Goal: Task Accomplishment & Management: Use online tool/utility

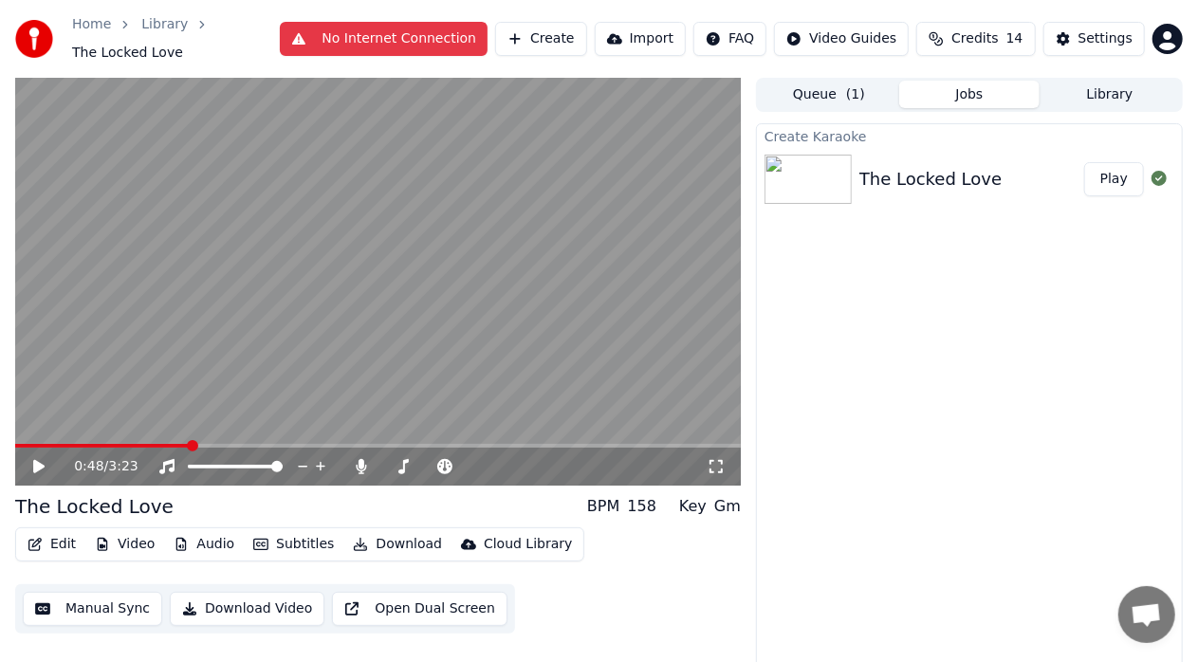
click at [20, 444] on span at bounding box center [102, 446] width 174 height 4
click at [15, 440] on span at bounding box center [20, 445] width 11 height 11
click at [40, 460] on icon at bounding box center [38, 466] width 11 height 13
click at [392, 38] on button "No Internet Connection" at bounding box center [384, 39] width 208 height 34
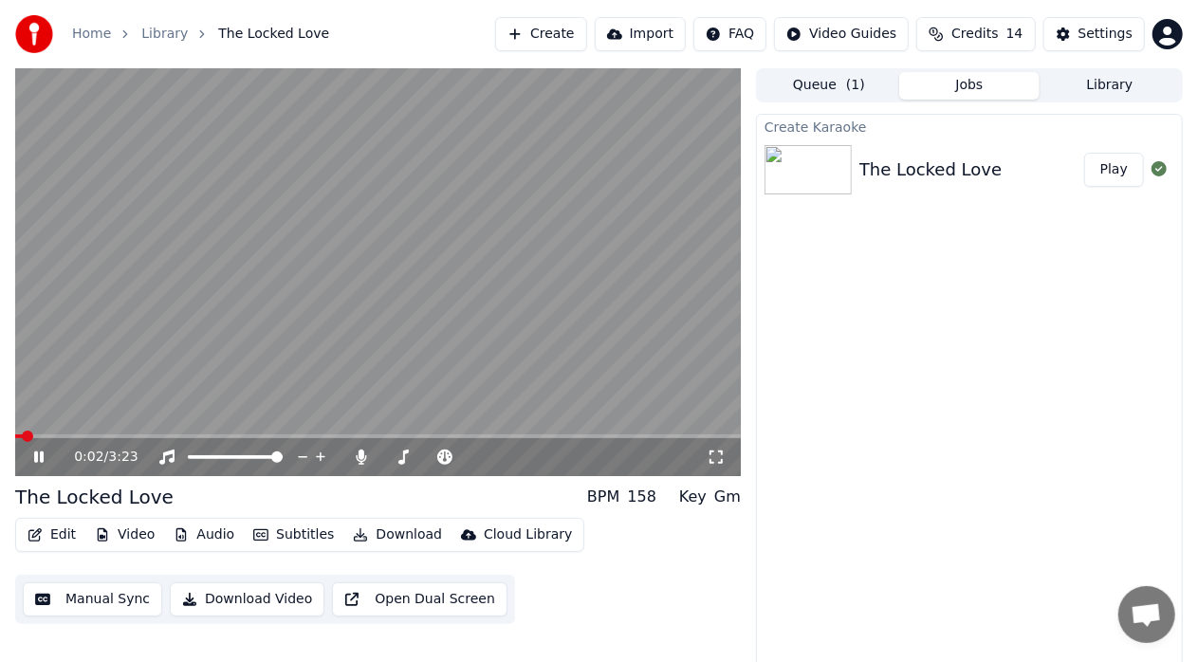
click at [21, 436] on span at bounding box center [19, 436] width 8 height 4
drag, startPoint x: 29, startPoint y: 433, endPoint x: 0, endPoint y: 433, distance: 29.4
click at [0, 433] on div "0:04 / 3:23 The Locked Love BPM 158 Key Gm Edit Video Audio Subtitles Download …" at bounding box center [599, 372] width 1198 height 608
click at [21, 436] on span at bounding box center [19, 436] width 8 height 4
click at [15, 434] on span at bounding box center [20, 435] width 11 height 11
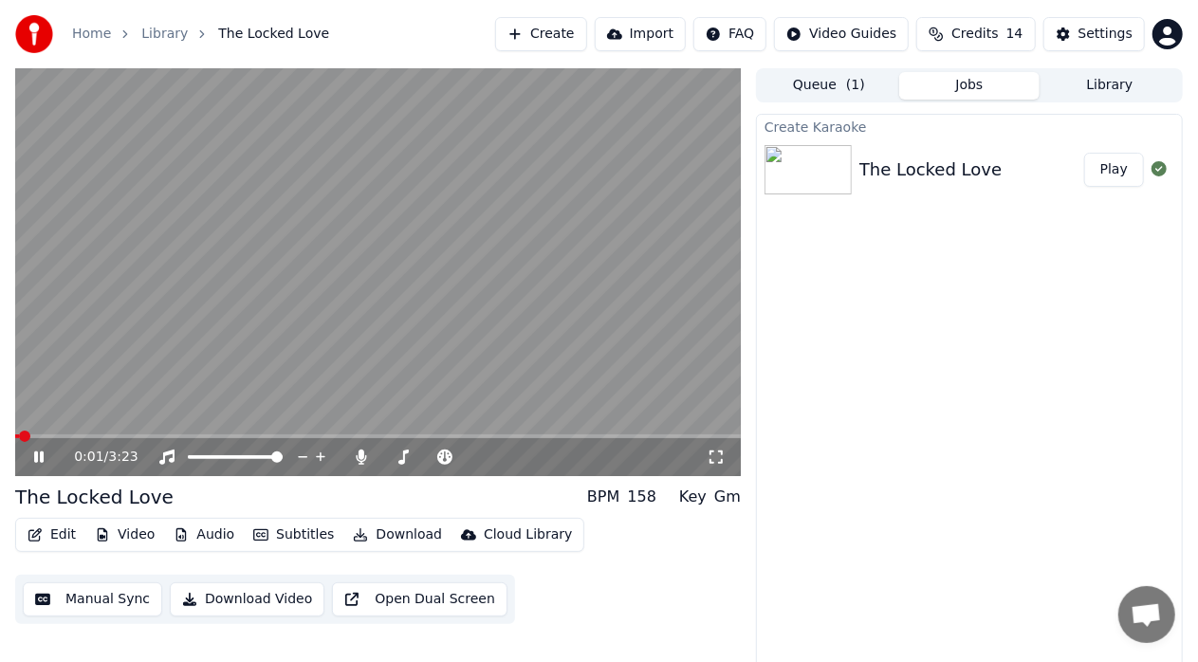
click at [34, 459] on icon at bounding box center [52, 456] width 44 height 15
click at [713, 465] on div "0:01 / 3:23" at bounding box center [378, 457] width 710 height 19
click at [722, 457] on icon at bounding box center [715, 456] width 19 height 15
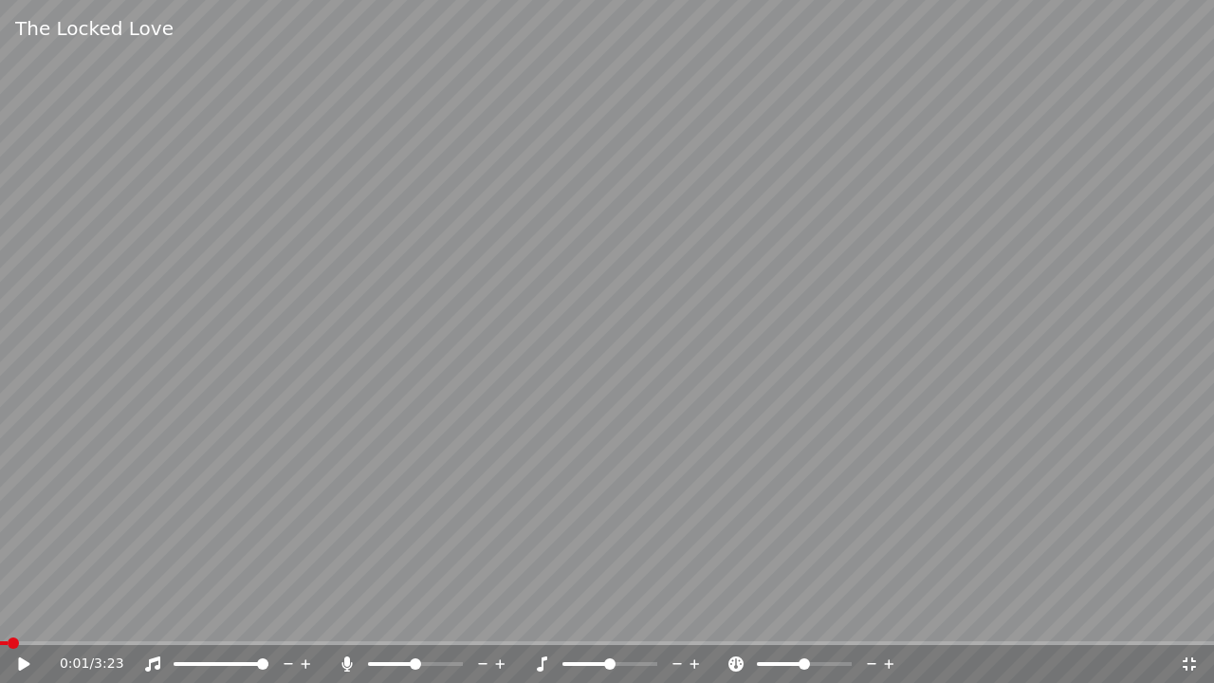
click at [35, 648] on div "0:01 / 3:23" at bounding box center [607, 664] width 1214 height 38
click at [20, 661] on icon at bounding box center [23, 663] width 11 height 13
click at [1193, 661] on icon at bounding box center [1188, 663] width 19 height 15
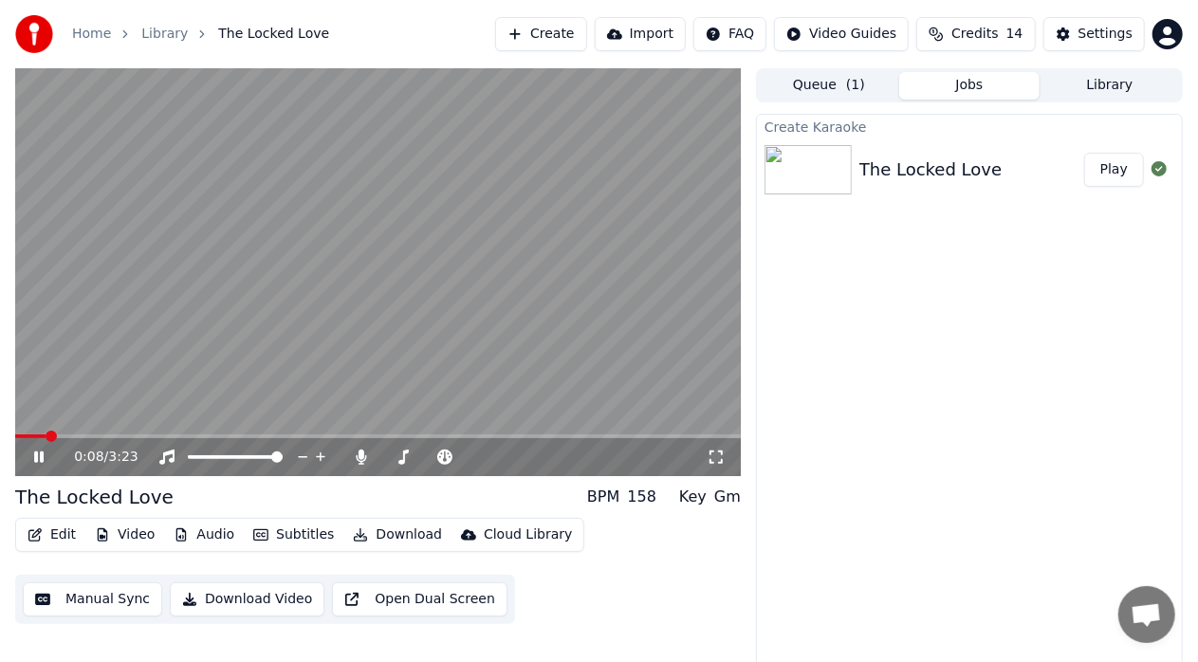
click at [724, 459] on icon at bounding box center [715, 456] width 19 height 15
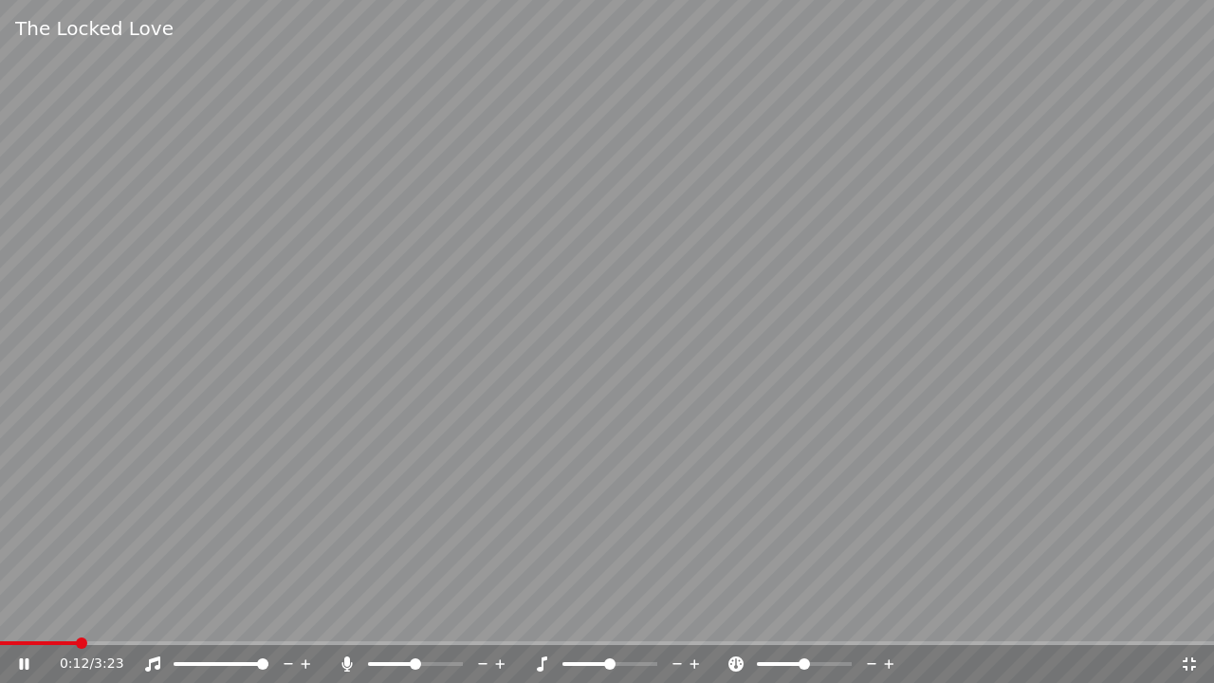
click at [1174, 410] on video at bounding box center [607, 341] width 1214 height 683
click at [6, 643] on span at bounding box center [3, 643] width 6 height 4
drag, startPoint x: 19, startPoint y: 639, endPoint x: 9, endPoint y: 642, distance: 9.9
click at [9, 642] on div "The Locked Love 0:01 / 3:23" at bounding box center [607, 341] width 1214 height 683
click at [0, 642] on span at bounding box center [5, 642] width 11 height 11
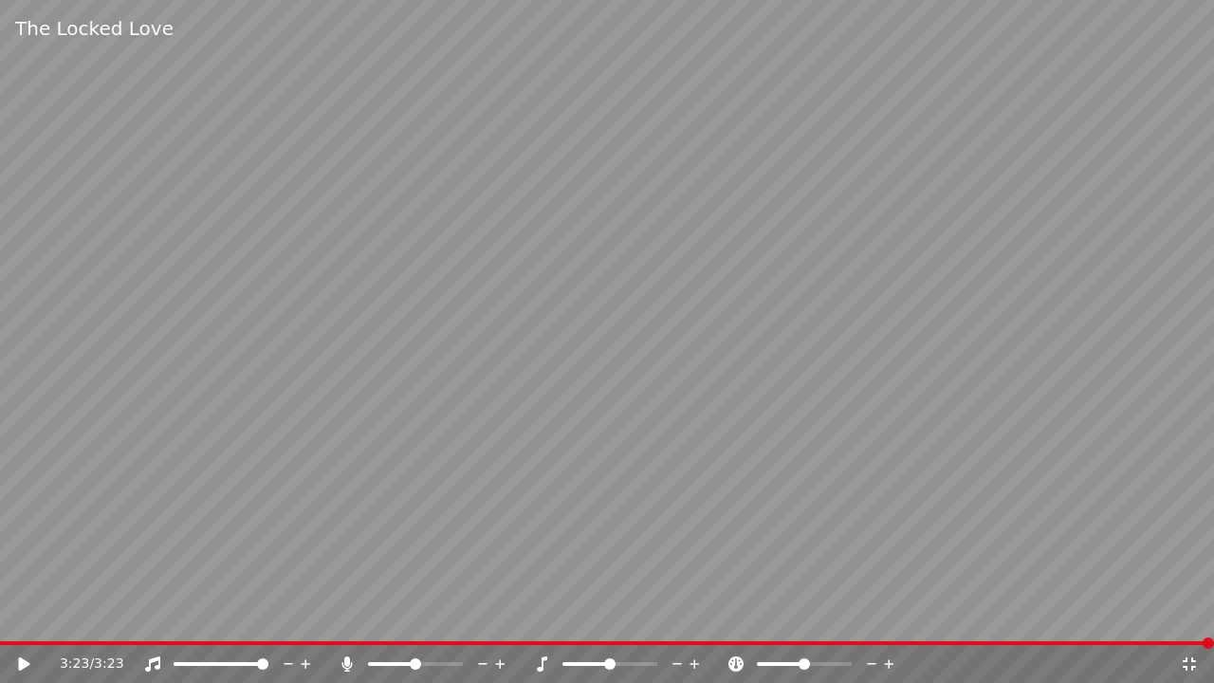
click at [1193, 661] on icon at bounding box center [1188, 663] width 13 height 13
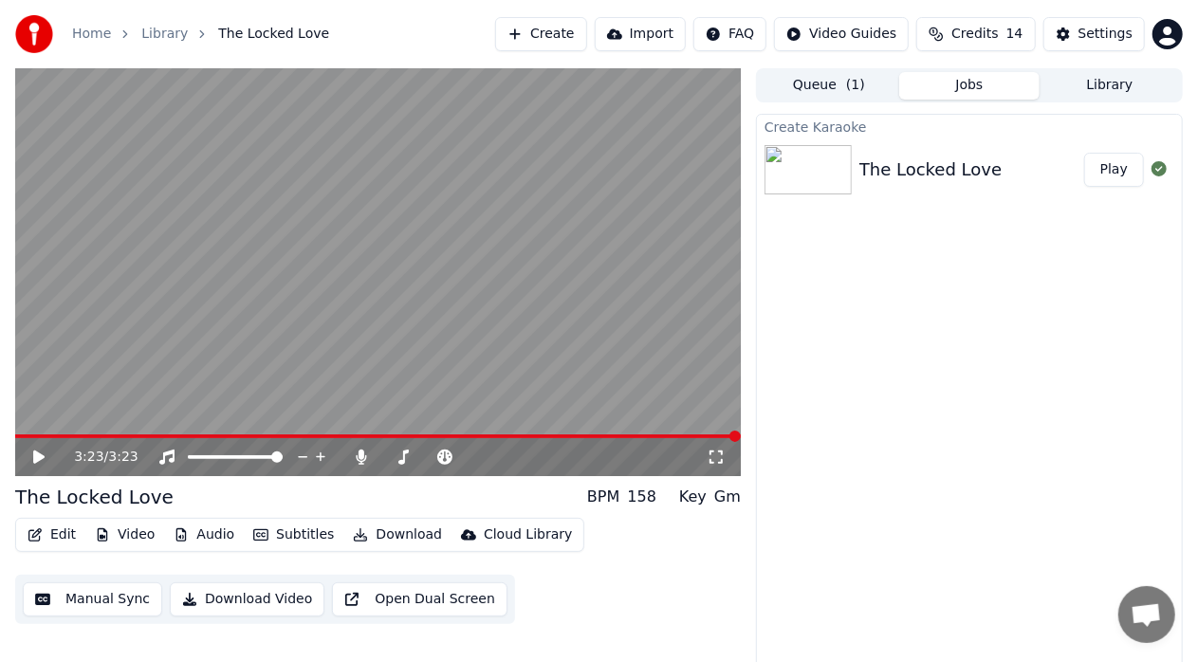
click at [154, 29] on link "Library" at bounding box center [164, 34] width 46 height 19
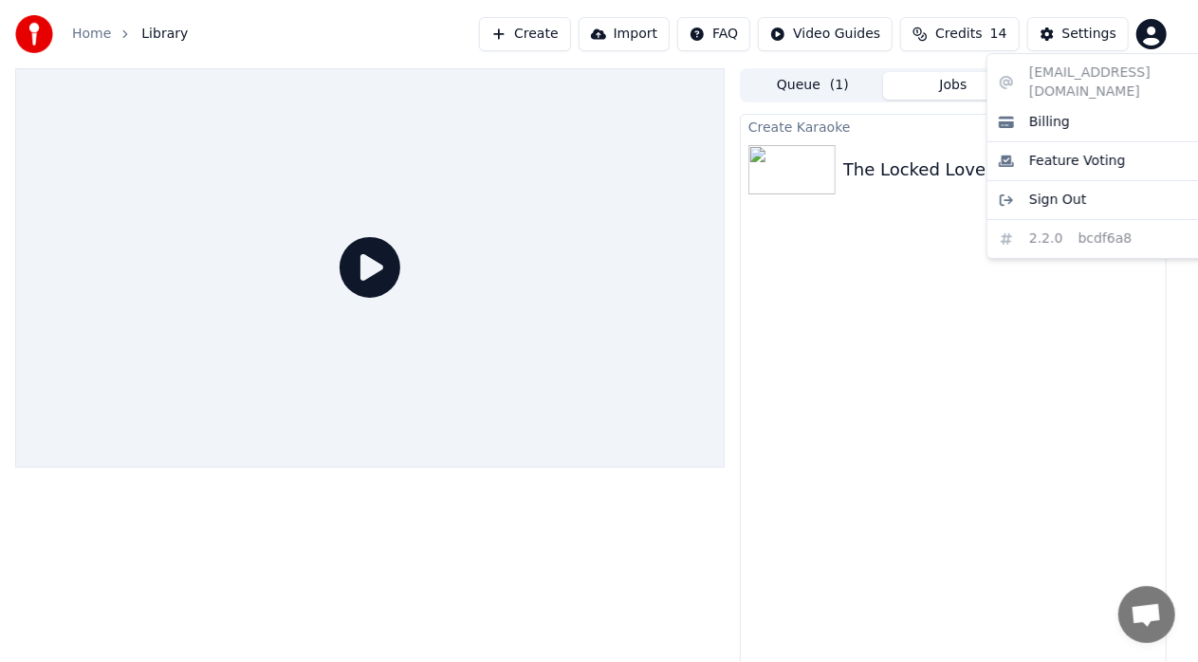
click at [1162, 27] on html "Home Library Create Import FAQ Video Guides Credits 14 Settings Queue ( 1 ) Job…" at bounding box center [599, 331] width 1198 height 662
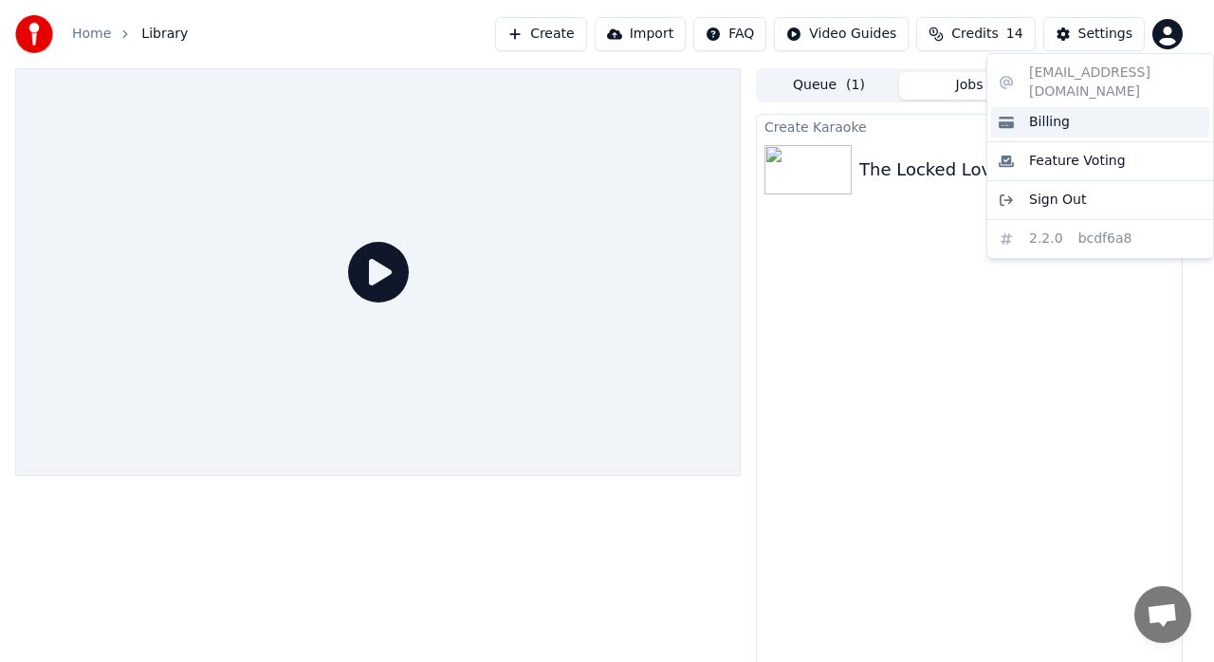
click at [1056, 113] on span "Billing" at bounding box center [1049, 122] width 41 height 19
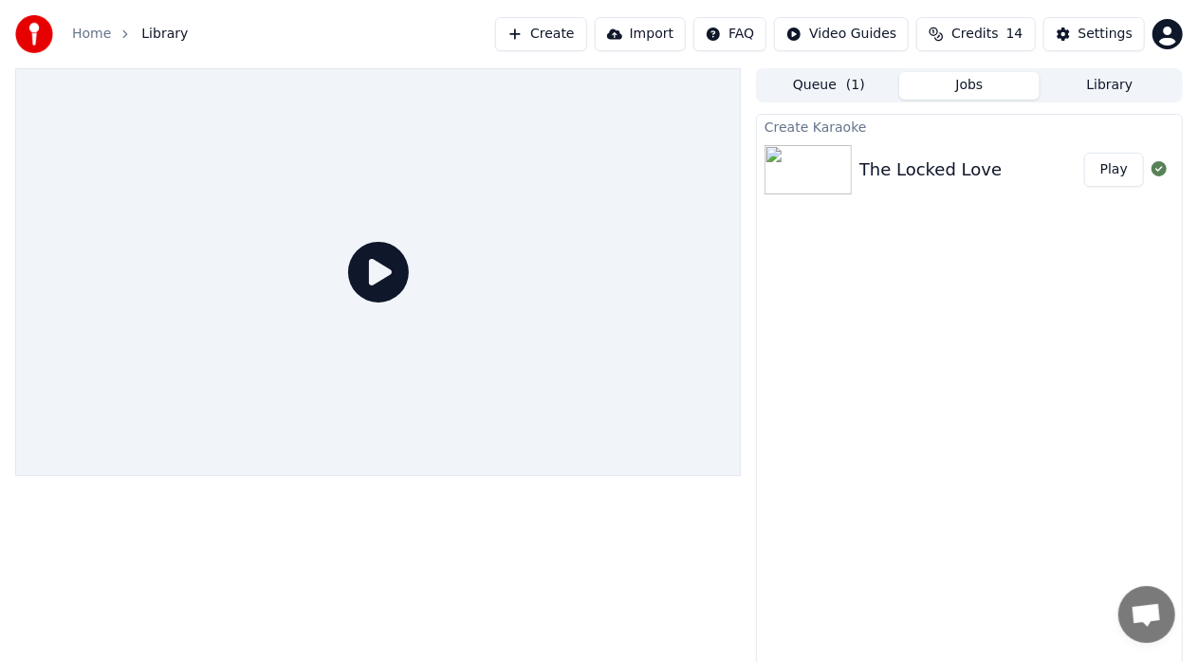
click at [581, 34] on button "Create" at bounding box center [541, 34] width 92 height 34
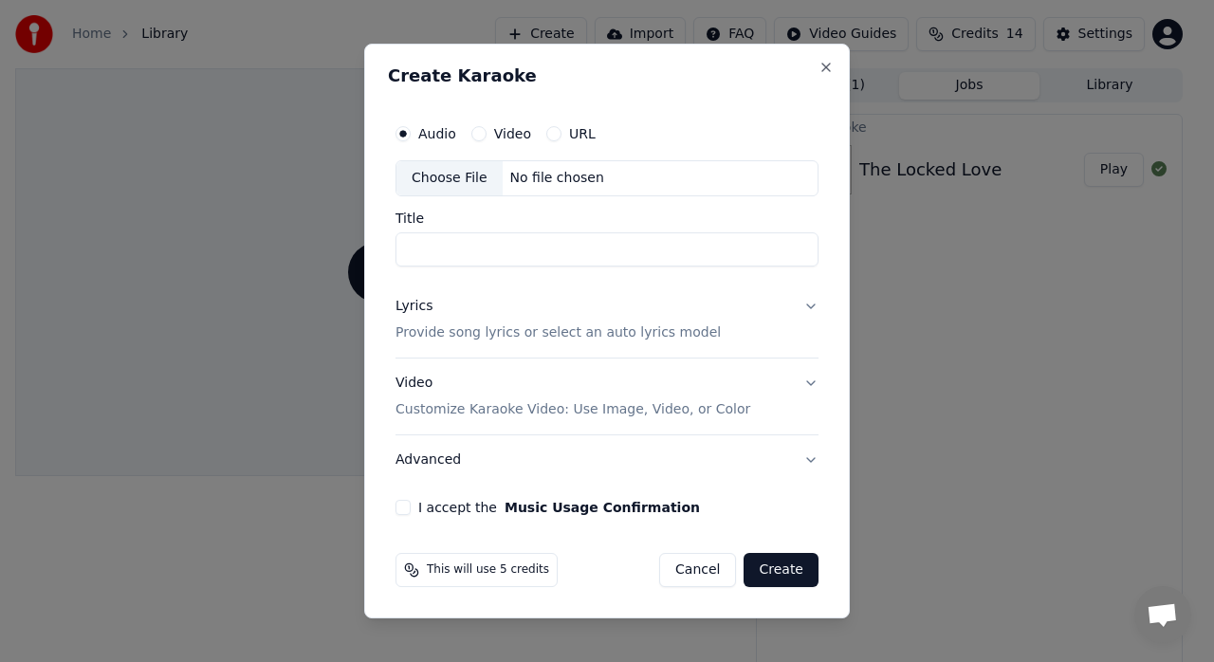
click at [706, 569] on button "Cancel" at bounding box center [697, 570] width 77 height 34
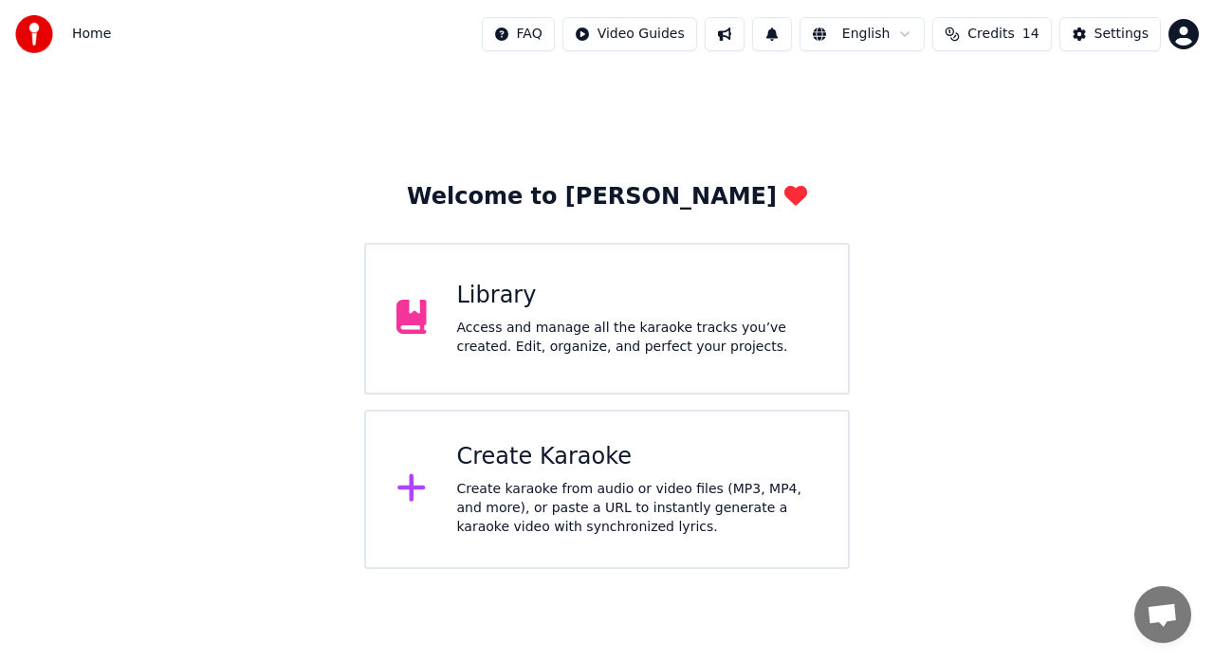
click at [533, 311] on div "Library Access and manage all the karaoke tracks you’ve created. Edit, organize…" at bounding box center [637, 319] width 361 height 76
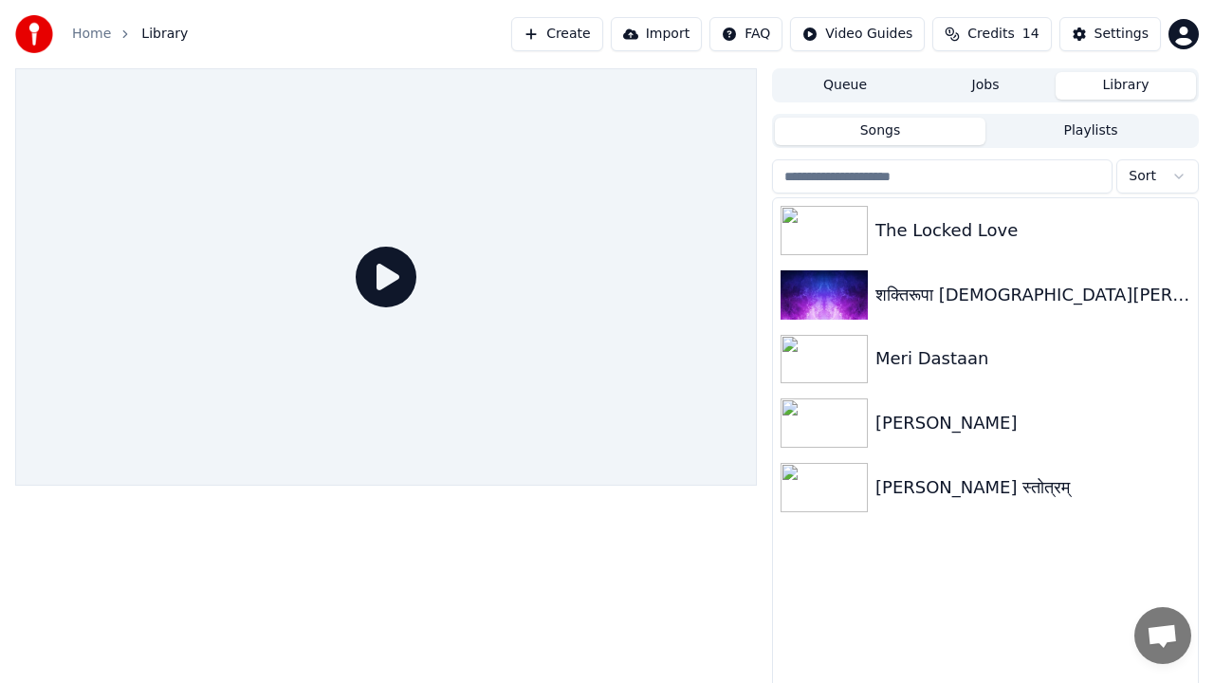
click at [741, 320] on div at bounding box center [385, 276] width 741 height 417
click at [655, 450] on div at bounding box center [385, 276] width 741 height 417
drag, startPoint x: 655, startPoint y: 450, endPoint x: 655, endPoint y: 429, distance: 21.8
click at [655, 450] on div at bounding box center [385, 276] width 741 height 417
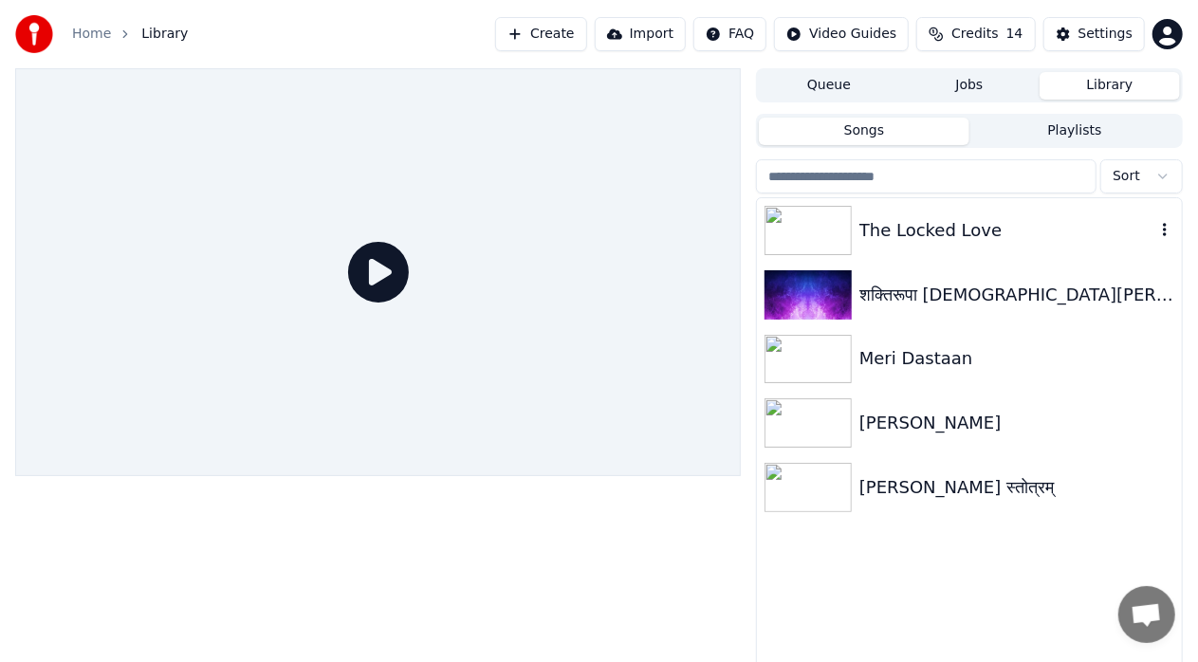
click at [938, 237] on div "The Locked Love" at bounding box center [1007, 230] width 296 height 27
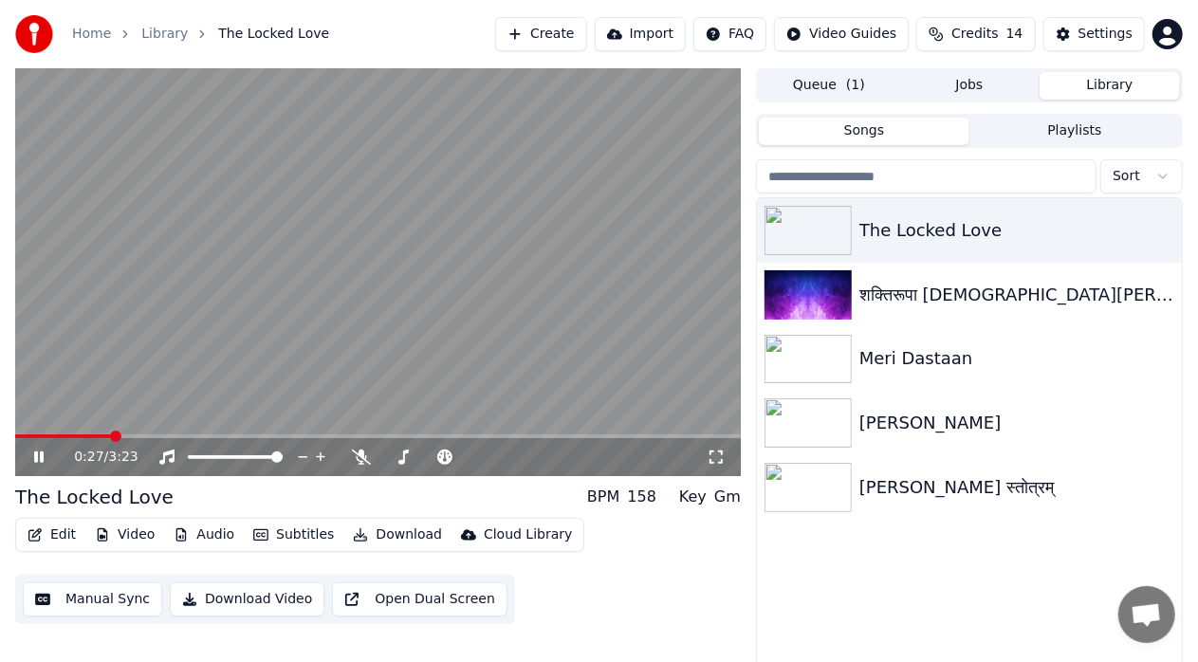
click at [20, 438] on div "0:27 / 3:23" at bounding box center [377, 457] width 725 height 38
click at [25, 434] on span at bounding box center [20, 436] width 10 height 4
click at [448, 459] on div at bounding box center [447, 457] width 153 height 19
click at [448, 457] on span at bounding box center [429, 457] width 95 height 4
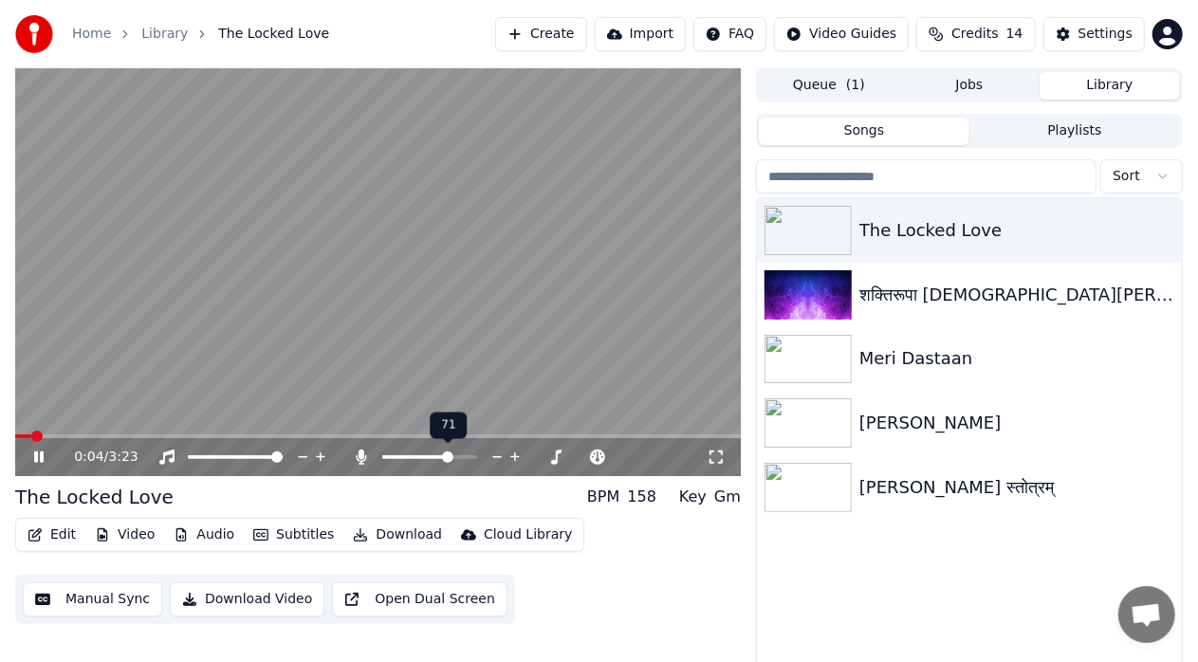
click at [453, 456] on span at bounding box center [447, 456] width 11 height 11
click at [21, 436] on span at bounding box center [31, 436] width 32 height 4
click at [15, 442] on span at bounding box center [20, 435] width 11 height 11
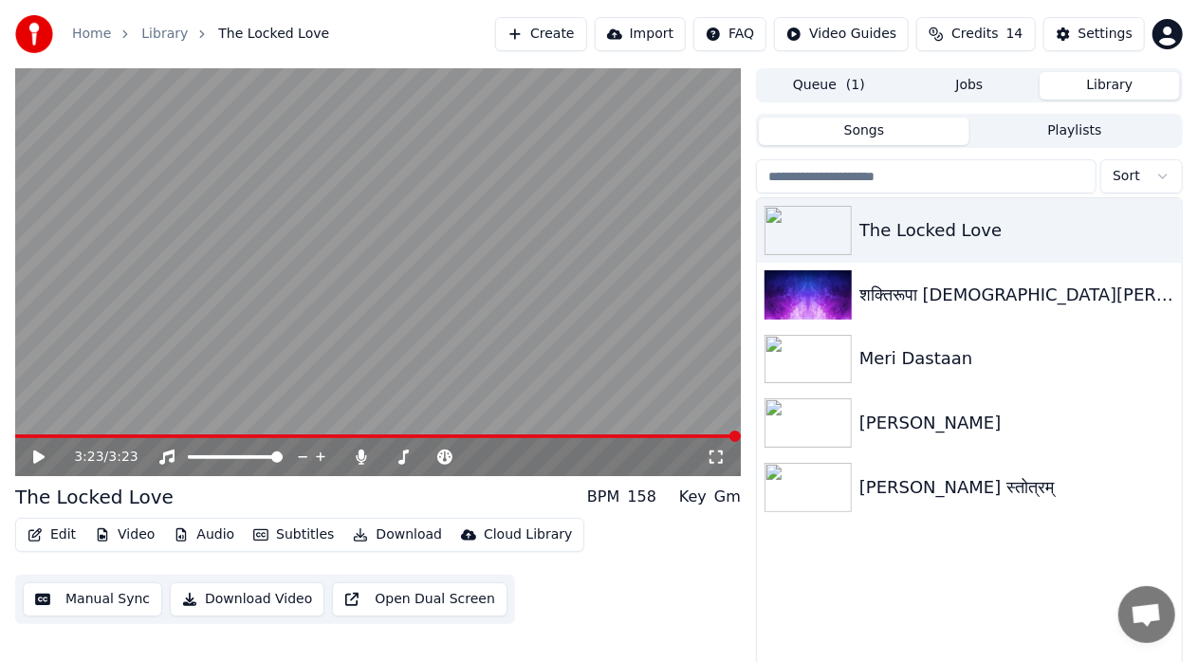
click at [481, 439] on div "3:23 / 3:23" at bounding box center [377, 457] width 725 height 38
click at [481, 437] on span at bounding box center [377, 436] width 725 height 4
click at [46, 458] on icon at bounding box center [52, 456] width 44 height 15
click at [55, 529] on button "Edit" at bounding box center [52, 534] width 64 height 27
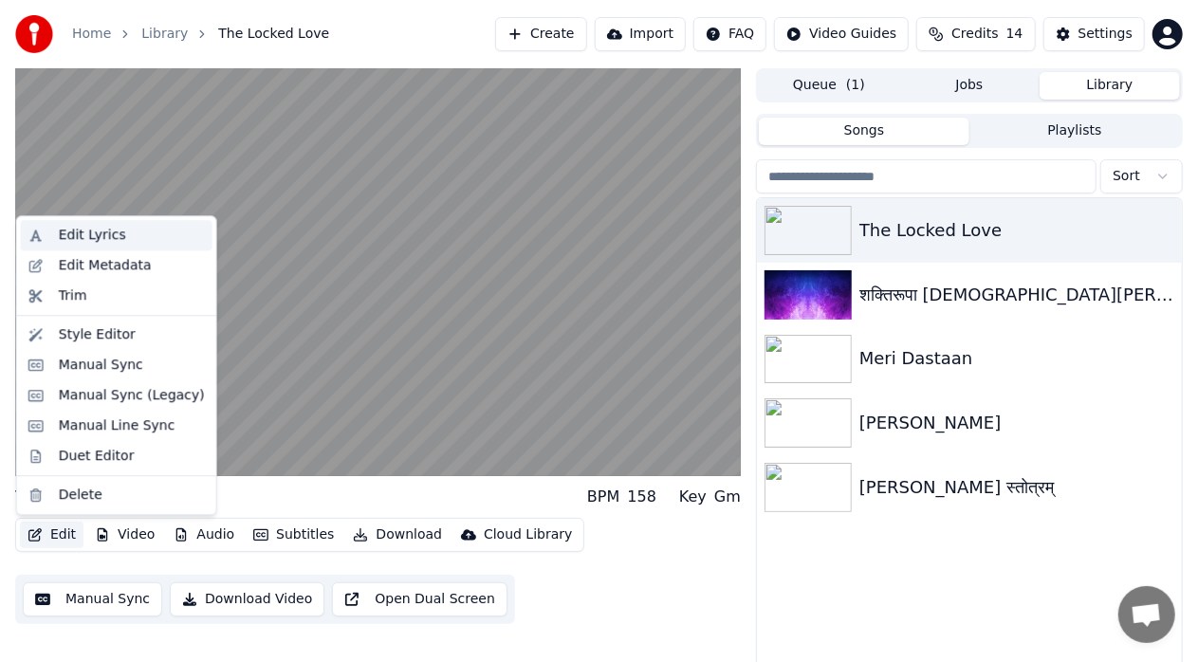
click at [110, 240] on div "Edit Lyrics" at bounding box center [92, 235] width 67 height 19
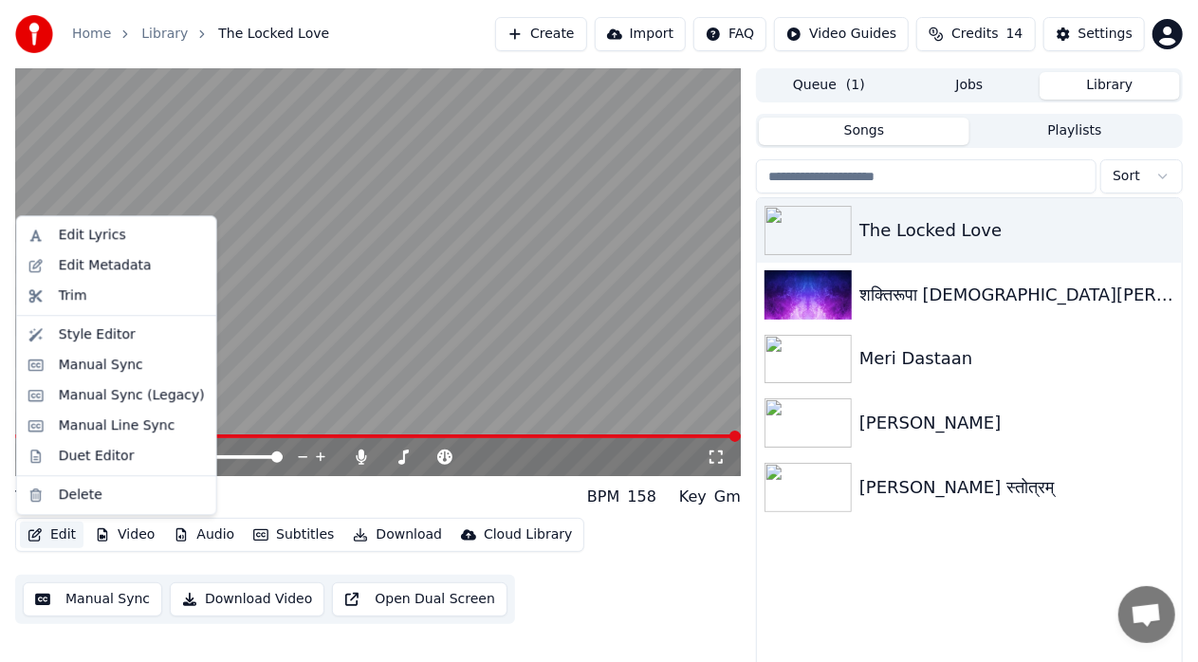
click at [55, 547] on button "Edit" at bounding box center [52, 534] width 64 height 27
click at [123, 239] on div "Edit Lyrics" at bounding box center [132, 235] width 146 height 19
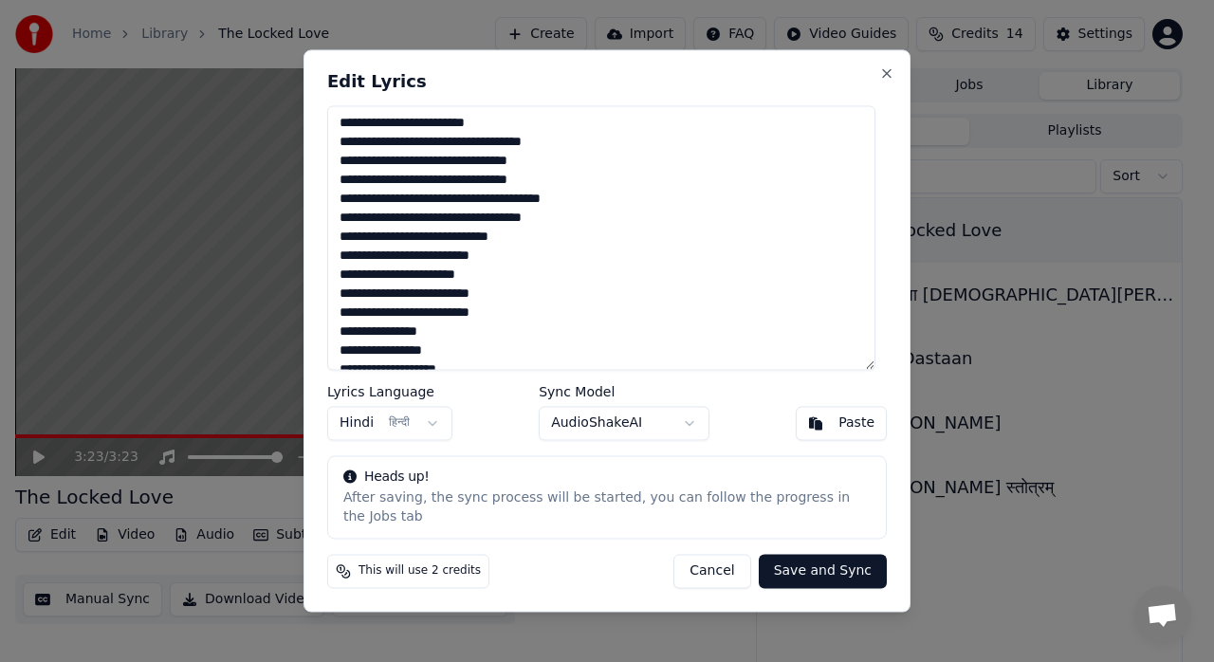
click at [620, 292] on textarea at bounding box center [601, 237] width 548 height 265
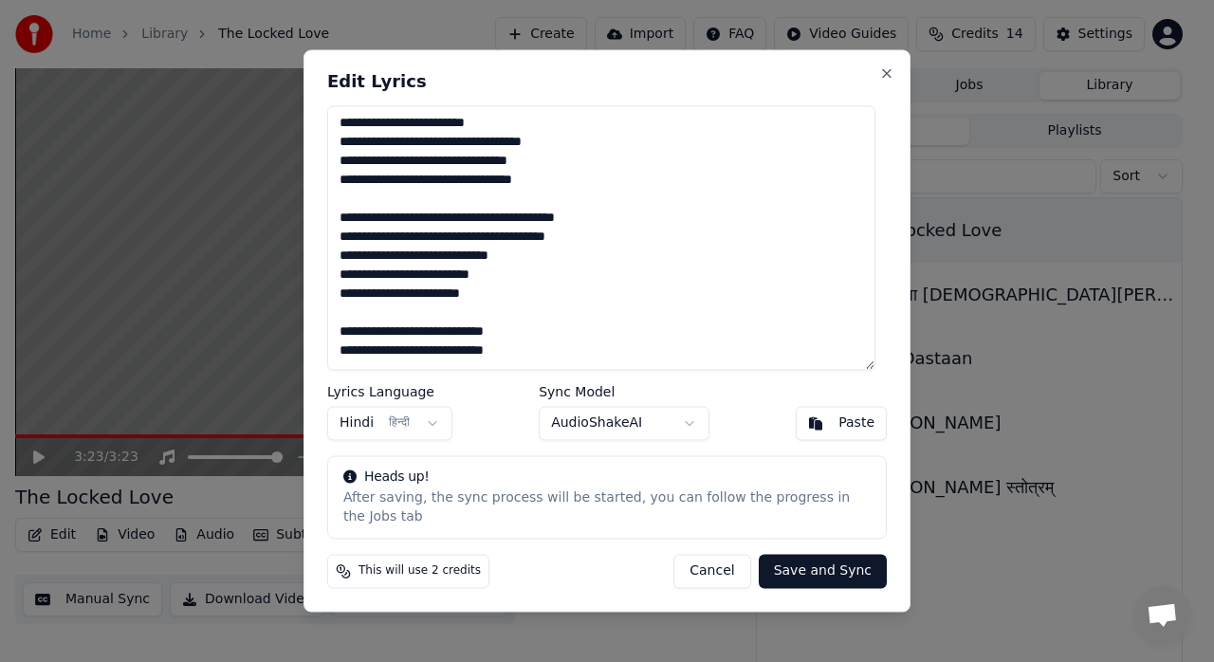
scroll to position [1202, 0]
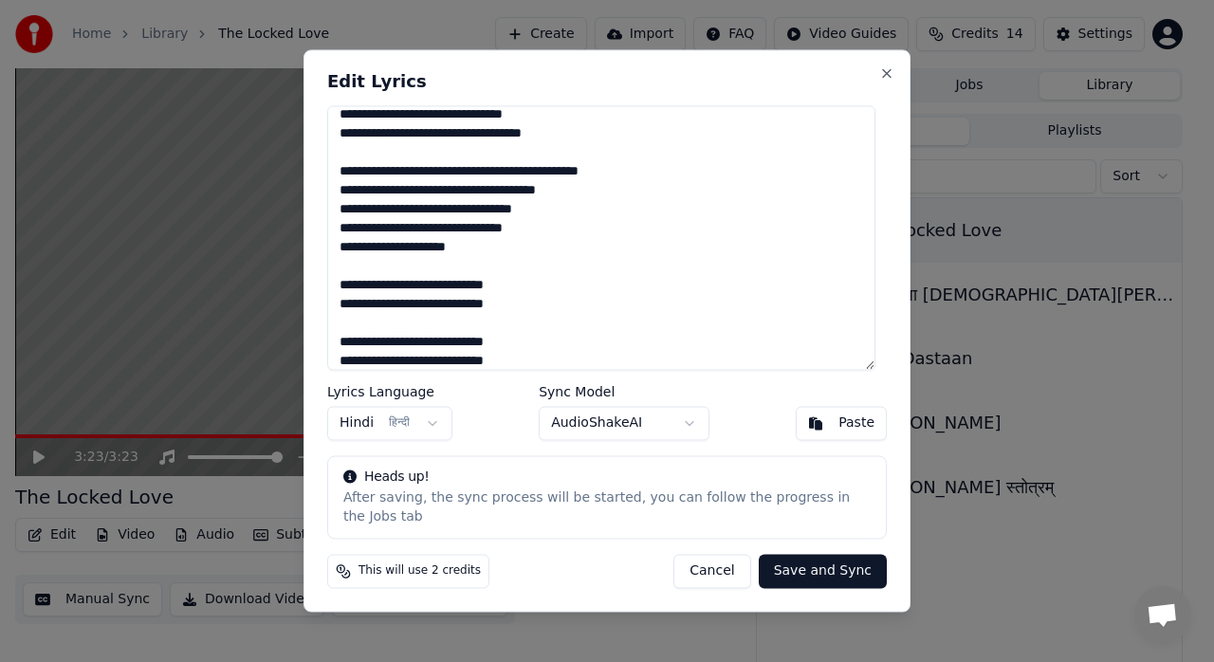
type textarea "**********"
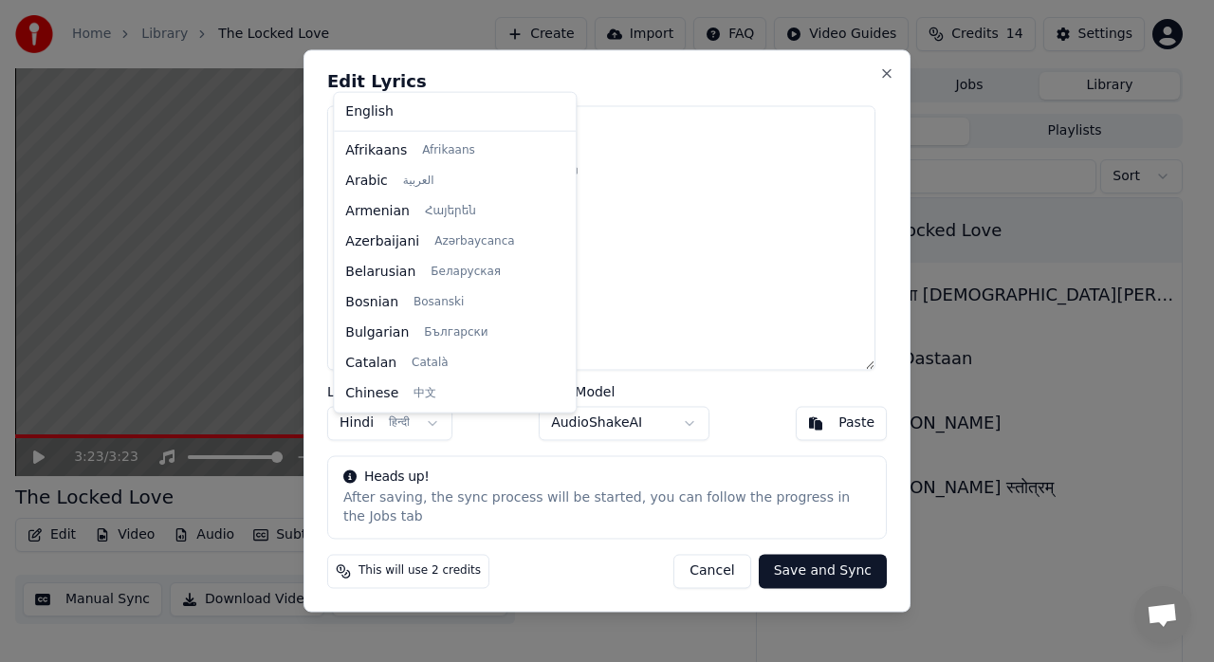
click at [415, 423] on body "Home Library The Locked Love Create Import FAQ Video Guides Credits 14 Settings…" at bounding box center [599, 331] width 1198 height 662
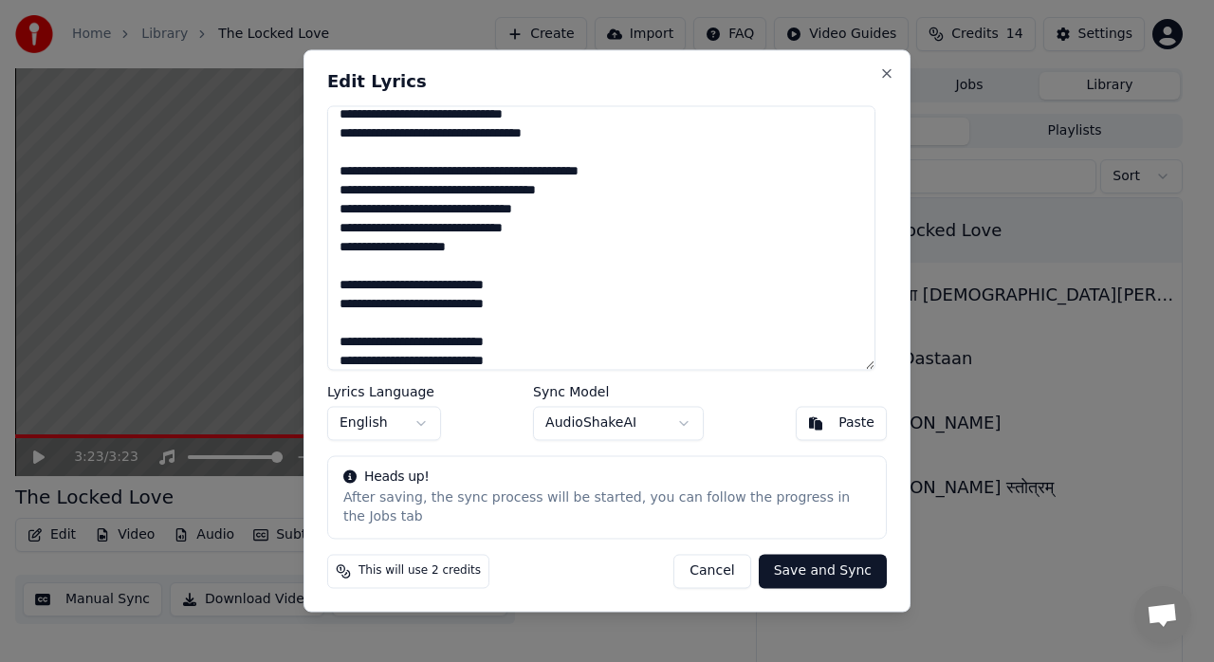
click at [697, 465] on div "Edit Lyrics Lyrics Language English Sync Model AudioShakeAI Paste Heads up! Aft…" at bounding box center [606, 330] width 607 height 562
click at [686, 444] on body "Home Library The Locked Love Create Import FAQ Video Guides Credits 14 Settings…" at bounding box center [599, 331] width 1198 height 662
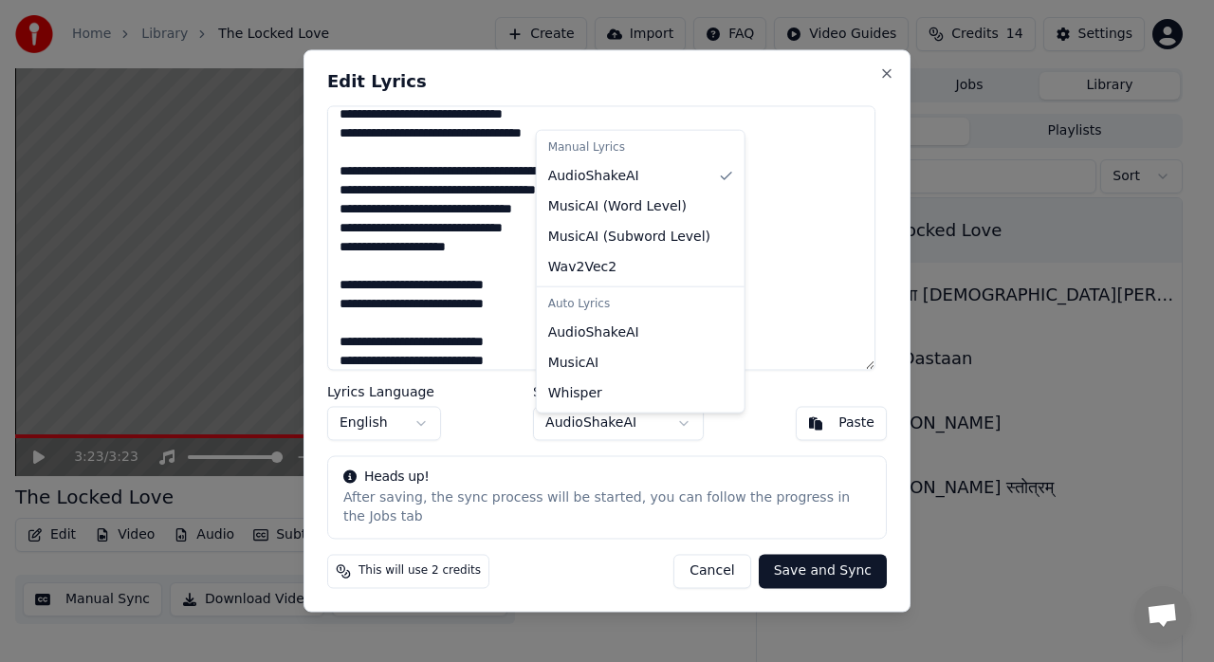
click at [686, 444] on body "Home Library The Locked Love Create Import FAQ Video Guides Credits 14 Settings…" at bounding box center [599, 331] width 1198 height 662
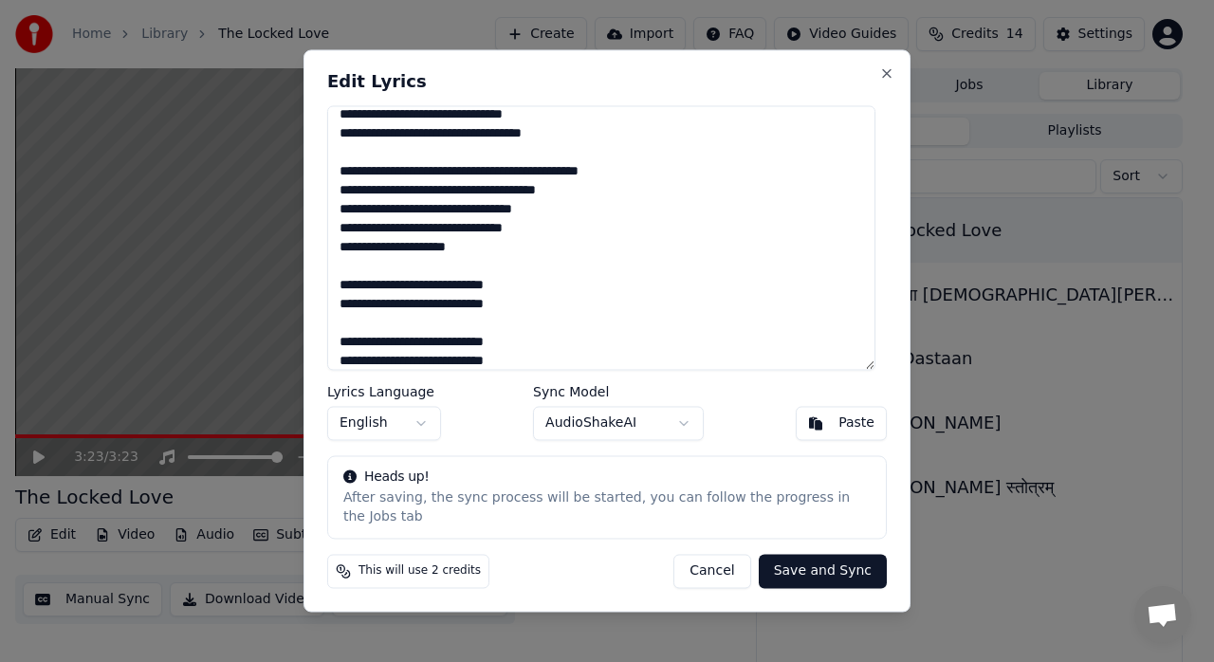
click at [757, 457] on div "Edit Lyrics Lyrics Language English Sync Model AudioShakeAI Paste Heads up! Aft…" at bounding box center [606, 330] width 607 height 562
click at [797, 566] on button "Save and Sync" at bounding box center [823, 572] width 128 height 34
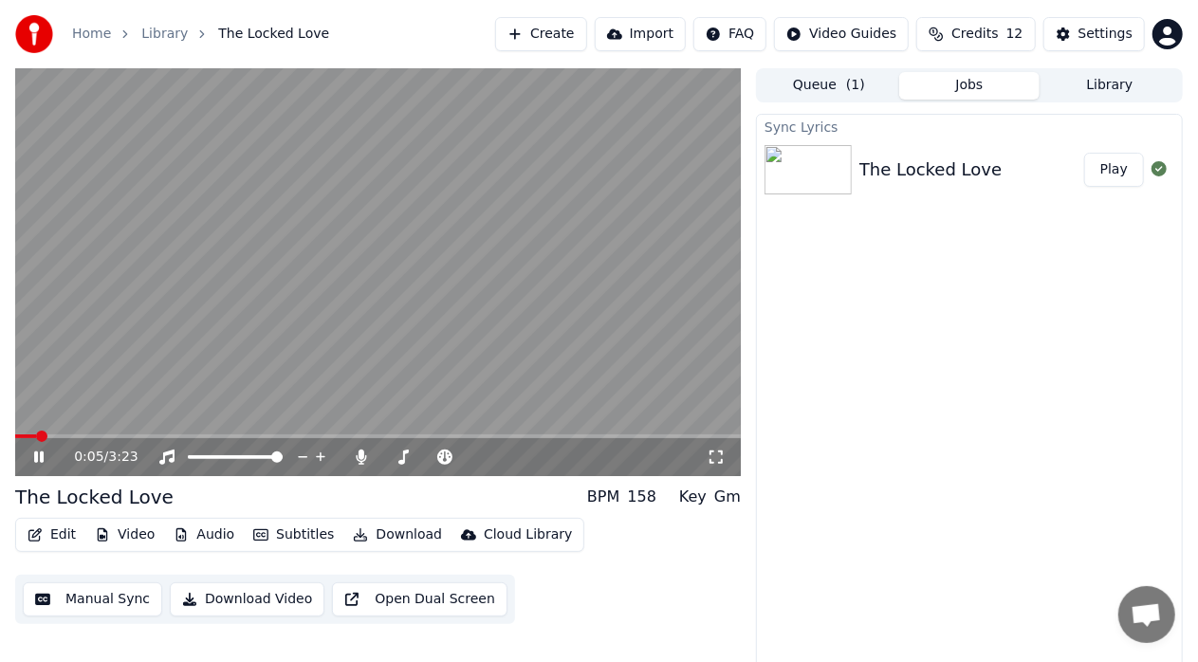
click at [718, 458] on icon at bounding box center [715, 456] width 19 height 15
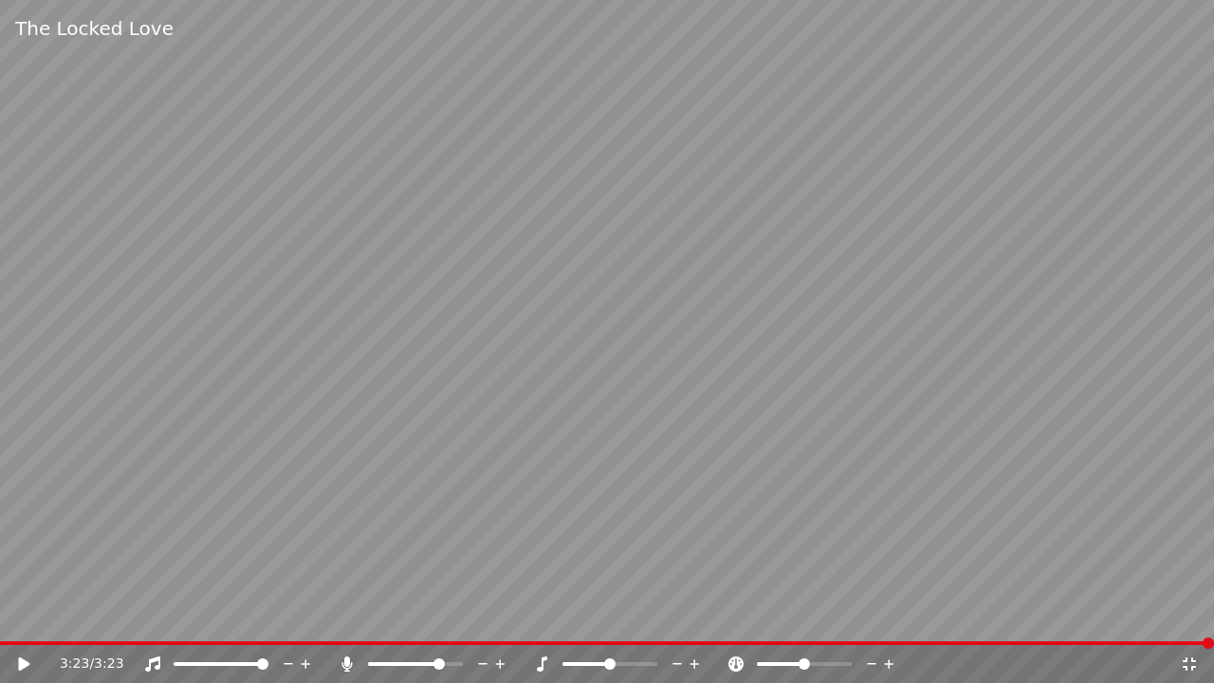
click at [1191, 661] on icon at bounding box center [1188, 663] width 19 height 15
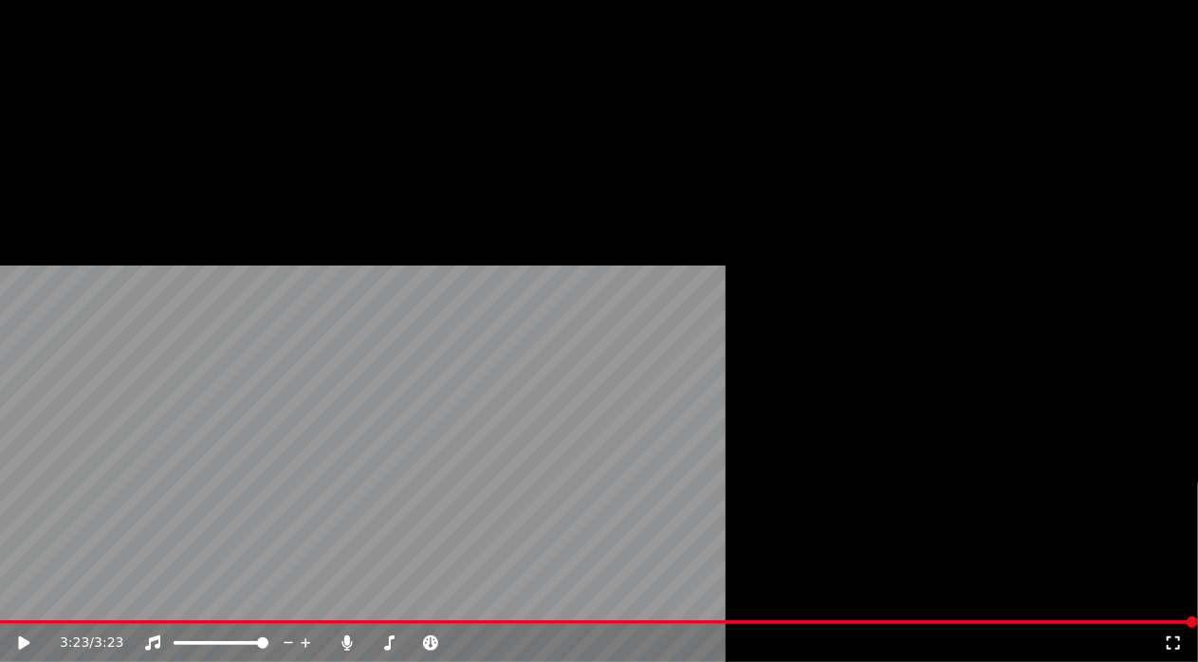
click at [59, 140] on button "Edit" at bounding box center [52, 127] width 64 height 27
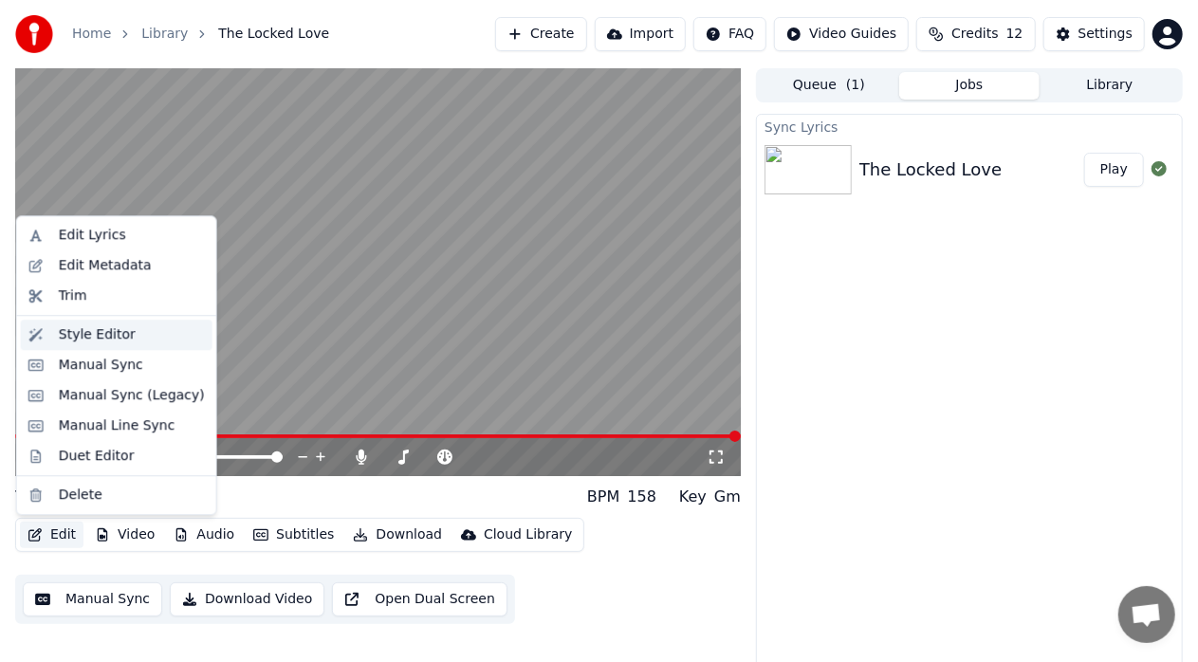
click at [98, 327] on div "Style Editor" at bounding box center [97, 334] width 77 height 19
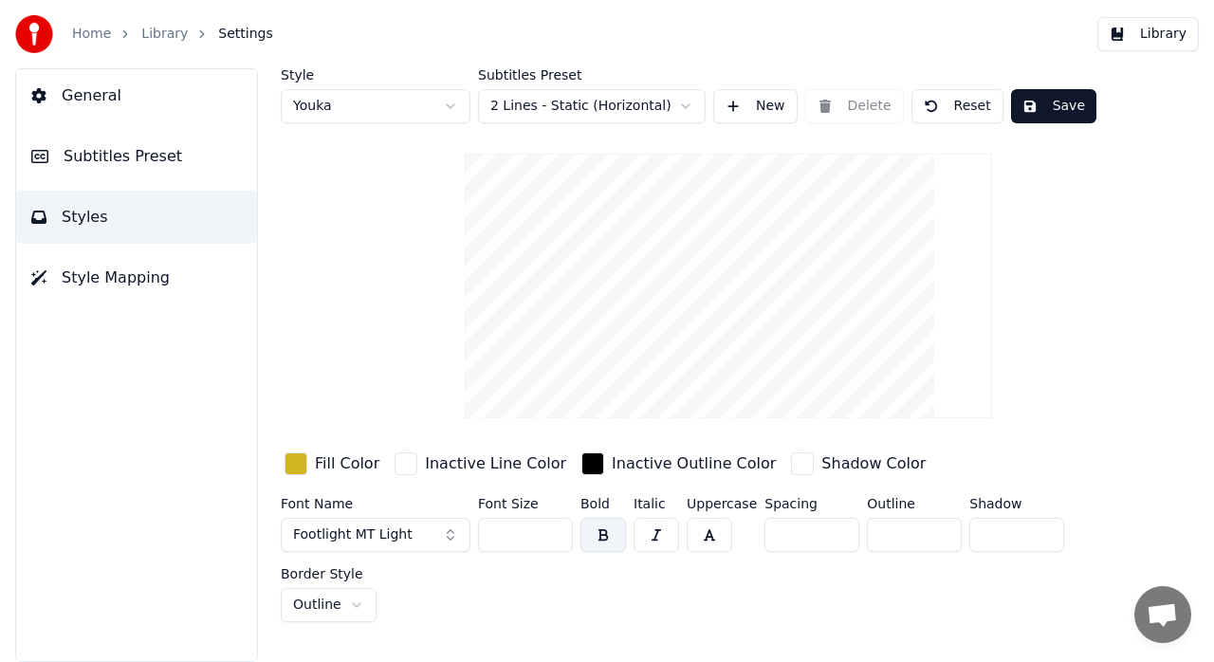
click at [111, 159] on span "Subtitles Preset" at bounding box center [123, 156] width 119 height 23
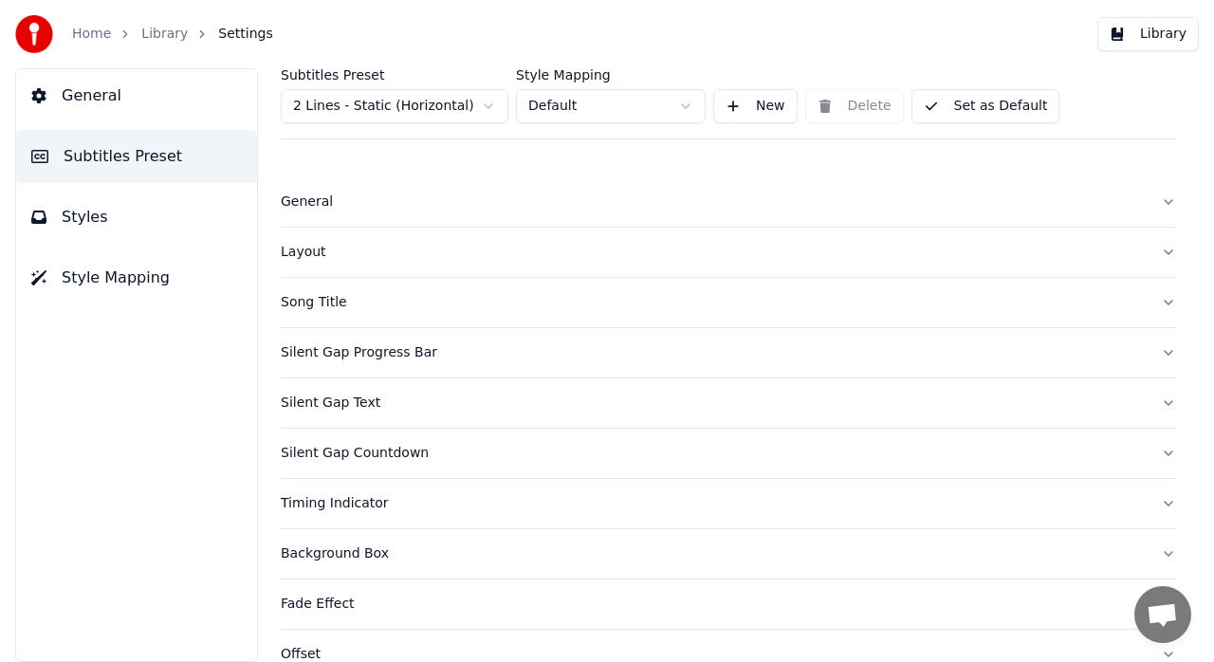
click at [138, 219] on button "Styles" at bounding box center [136, 217] width 241 height 53
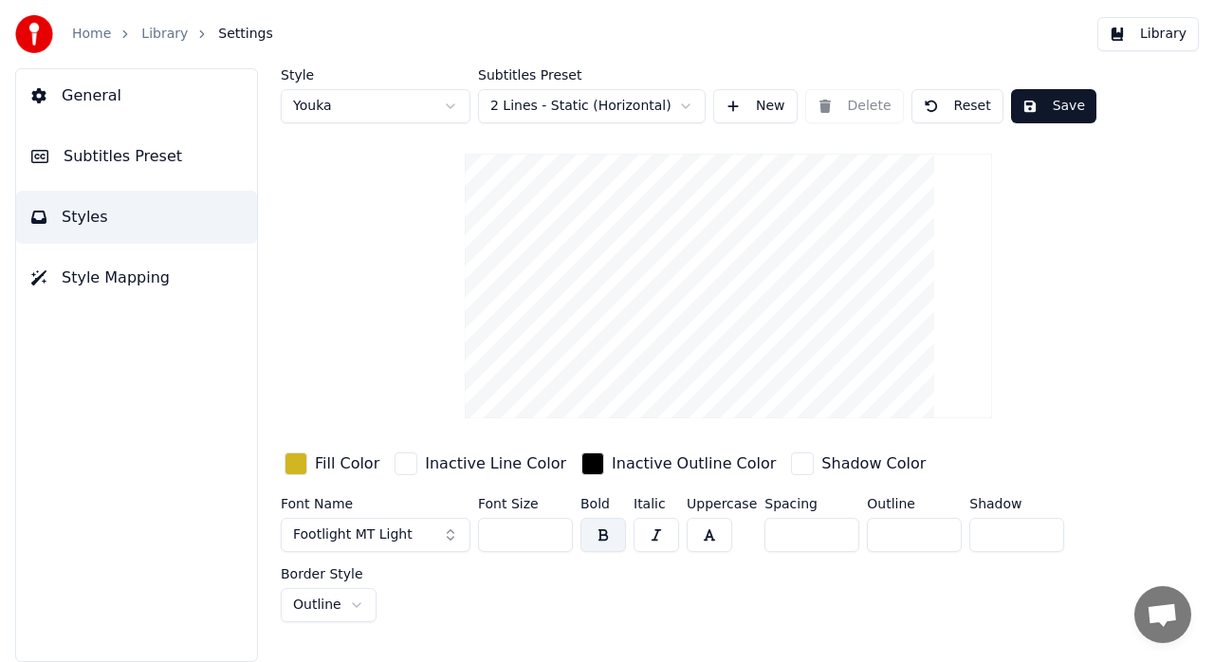
click at [453, 535] on button "Footlight MT Light" at bounding box center [376, 535] width 190 height 34
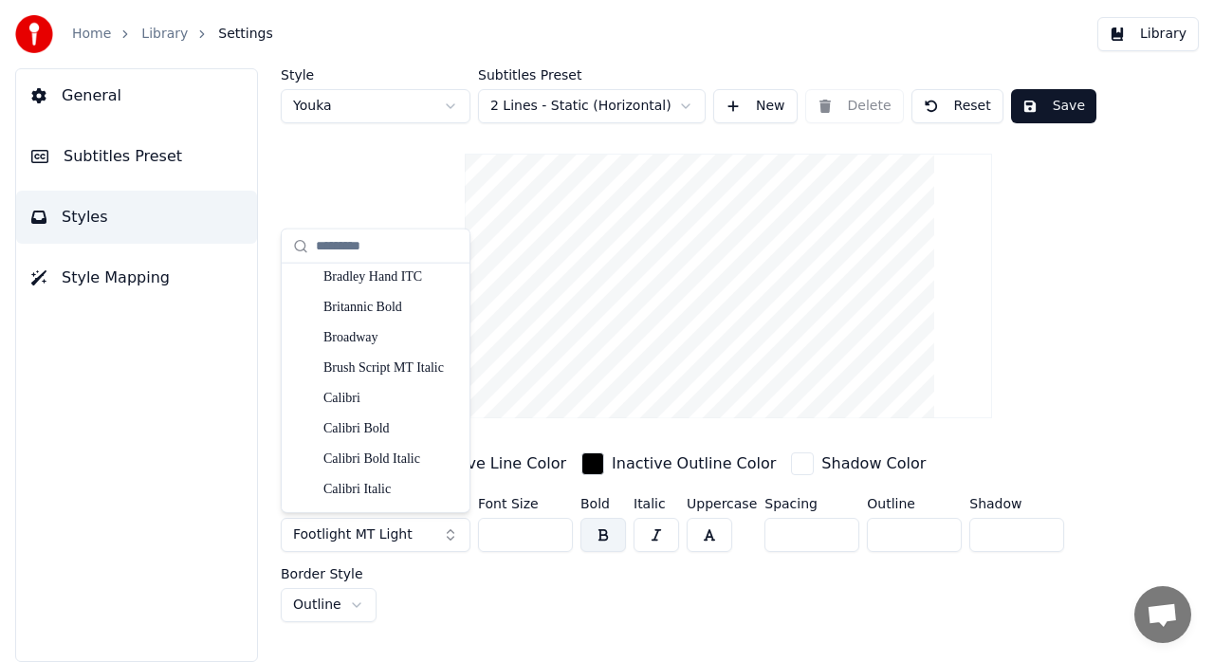
scroll to position [1525, 0]
click at [370, 393] on div "Calibri" at bounding box center [390, 395] width 135 height 19
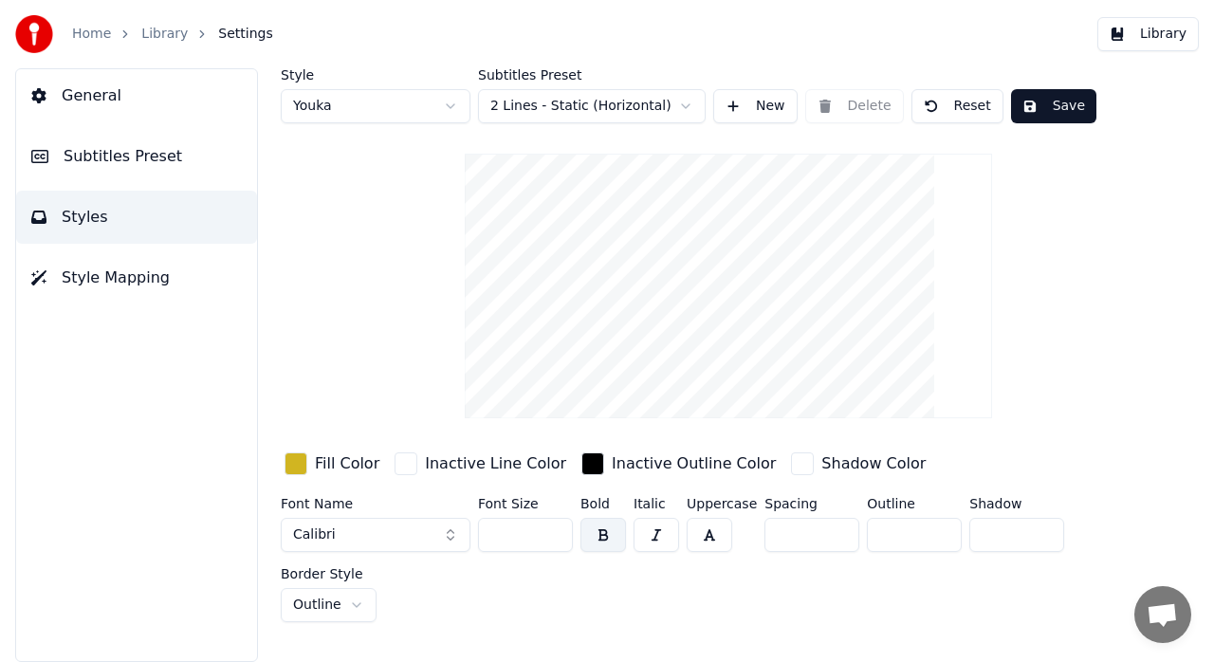
click at [425, 531] on button "Calibri" at bounding box center [376, 535] width 190 height 34
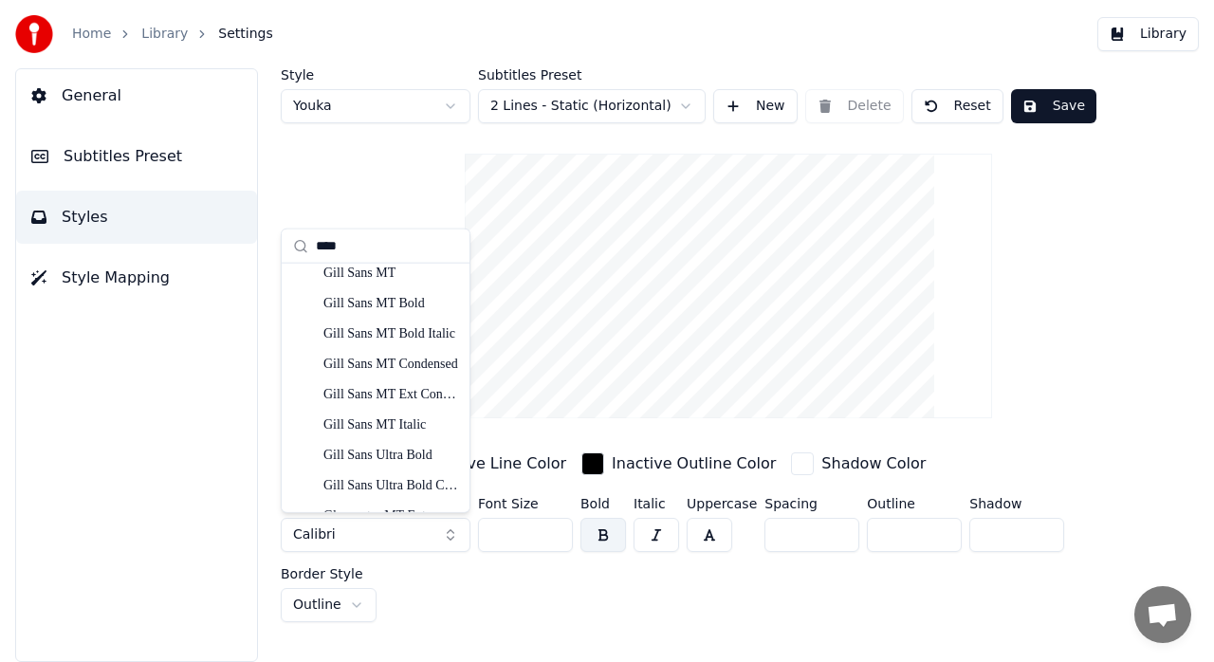
scroll to position [101, 0]
type input "****"
click at [407, 303] on div "Comic Sans MS Bold" at bounding box center [390, 303] width 135 height 19
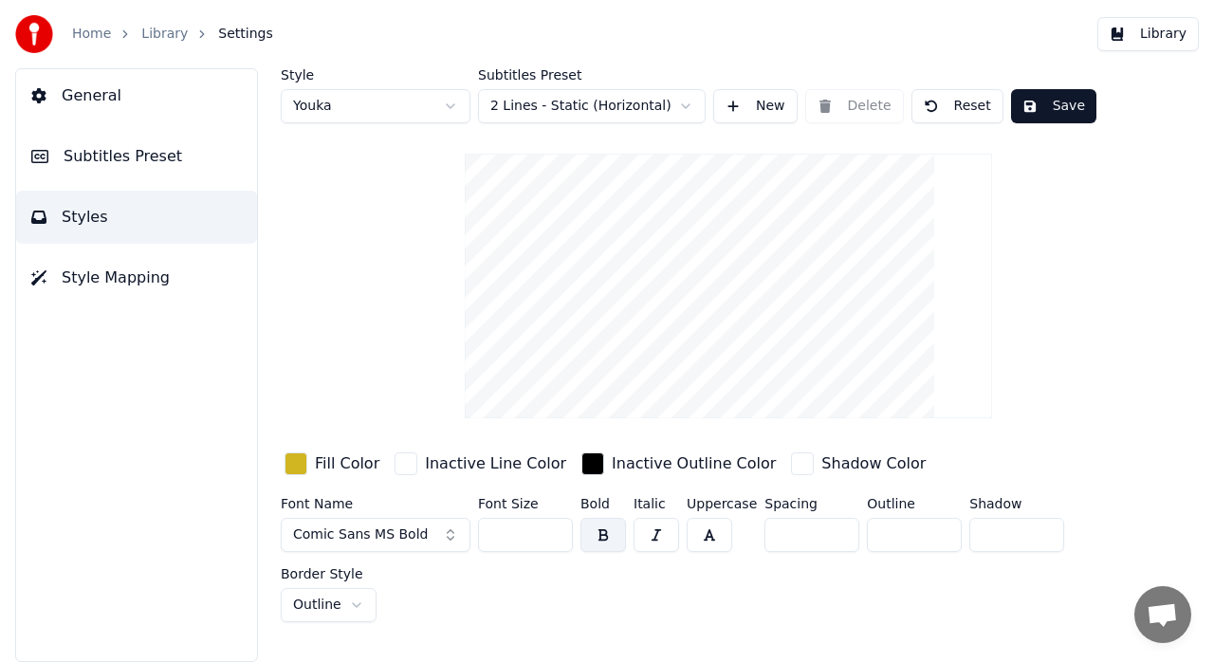
click at [403, 533] on span "Comic Sans MS Bold" at bounding box center [360, 534] width 135 height 19
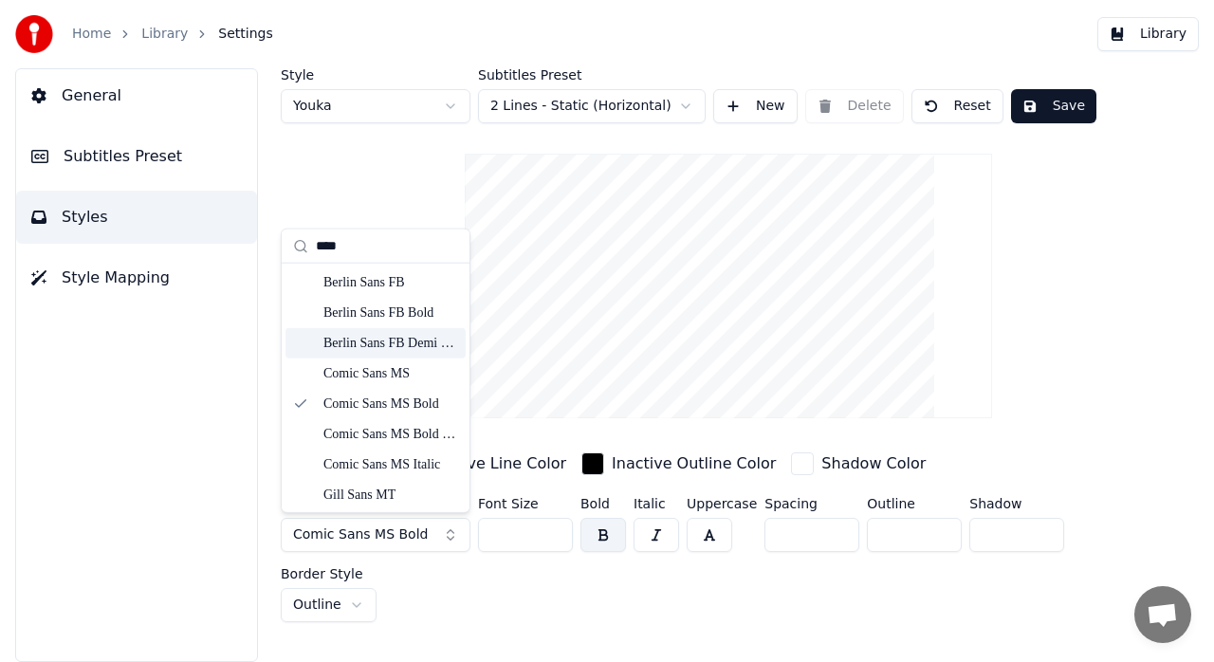
type input "****"
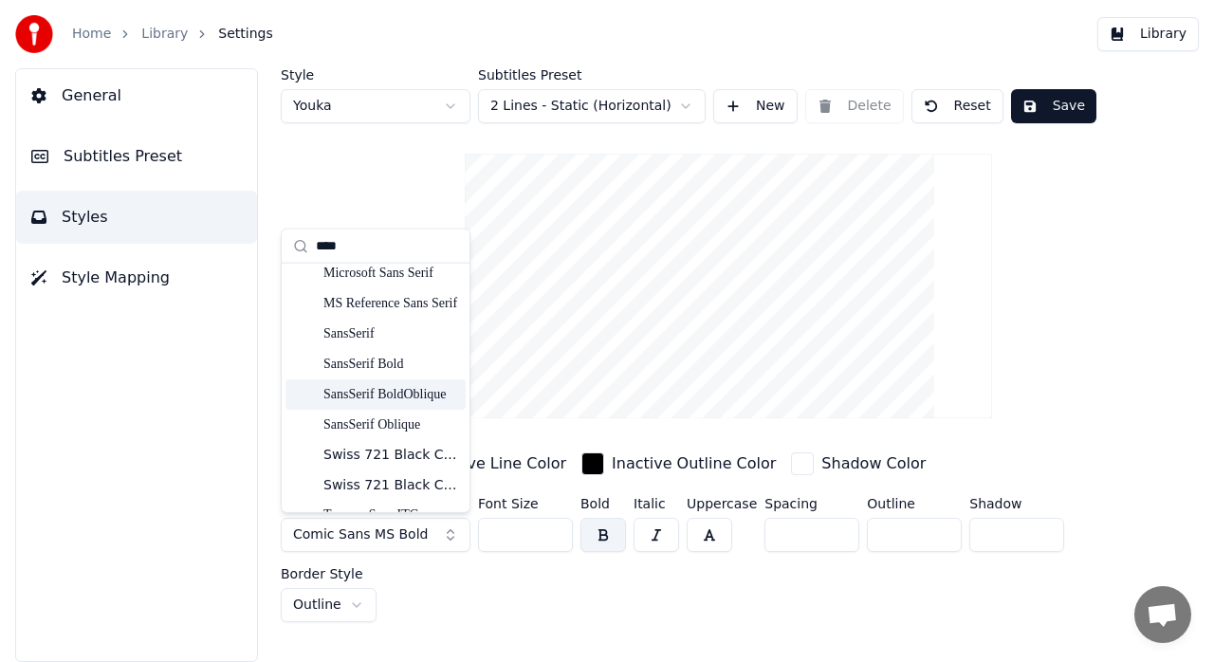
click at [390, 385] on div "SansSerif BoldOblique" at bounding box center [390, 393] width 135 height 19
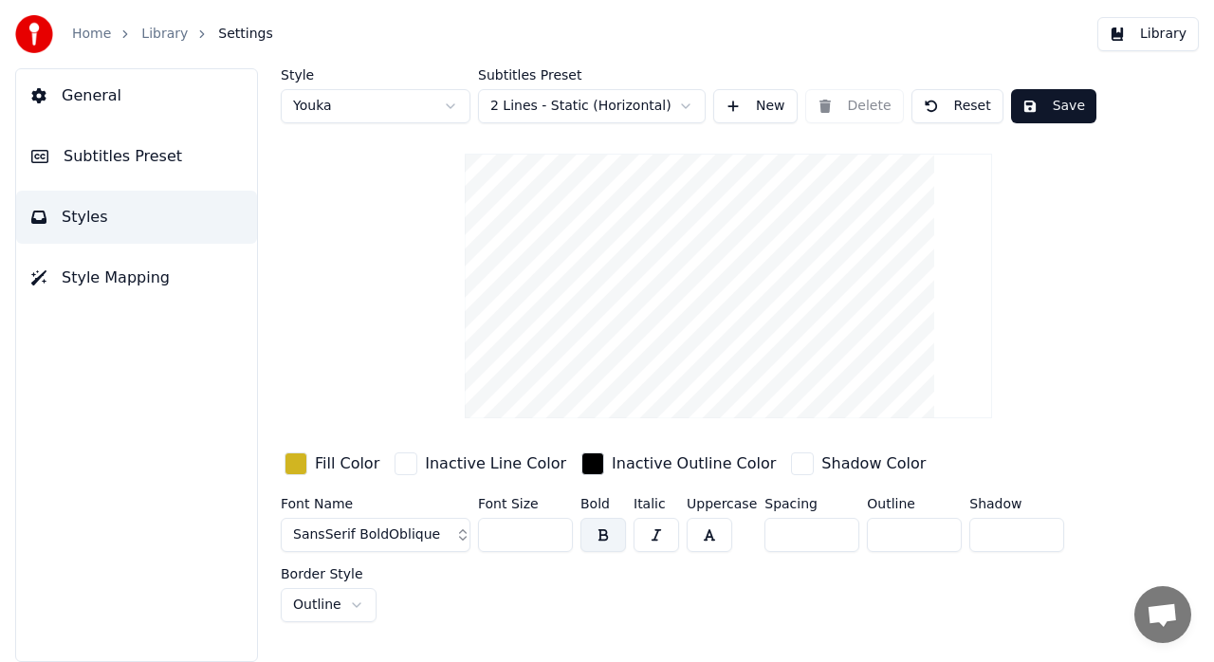
click at [436, 542] on button "SansSerif BoldOblique" at bounding box center [376, 535] width 190 height 34
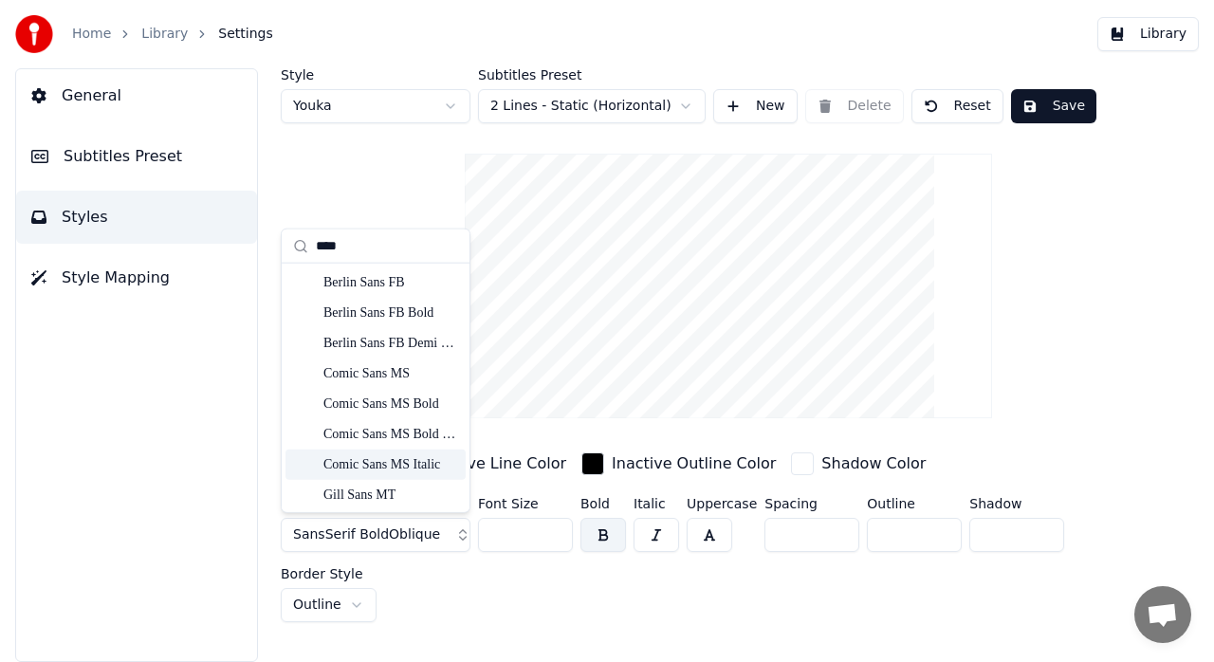
type input "****"
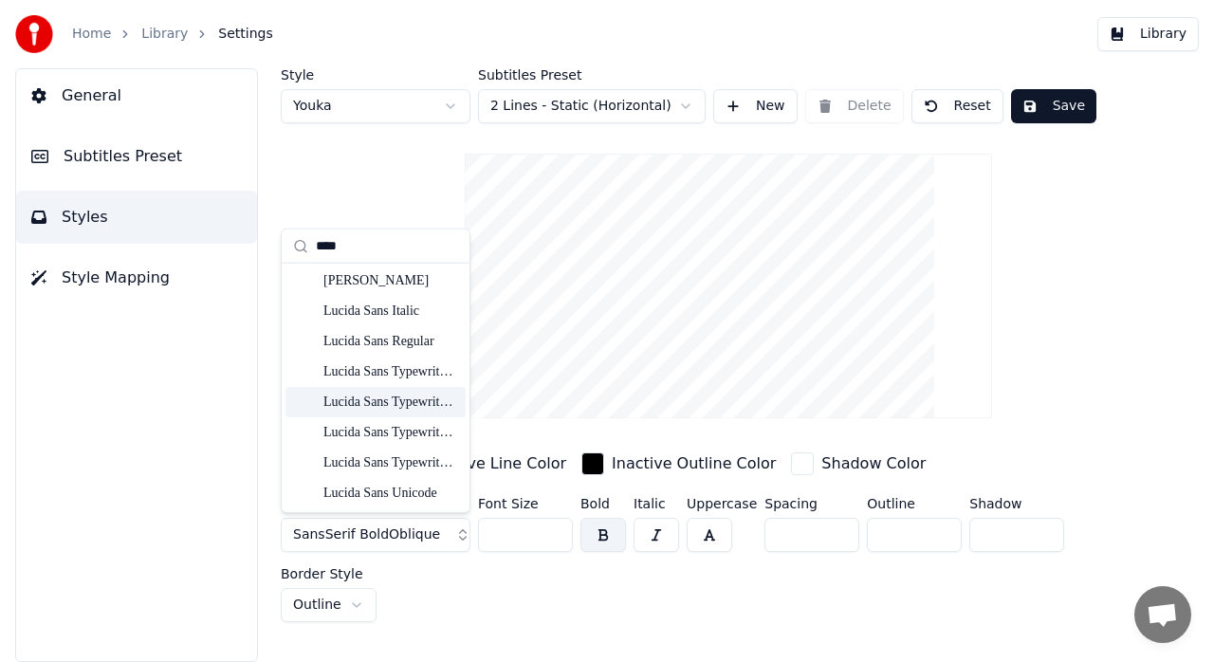
click at [418, 402] on div "Lucida Sans Typewriter Bold Oblique" at bounding box center [390, 401] width 135 height 19
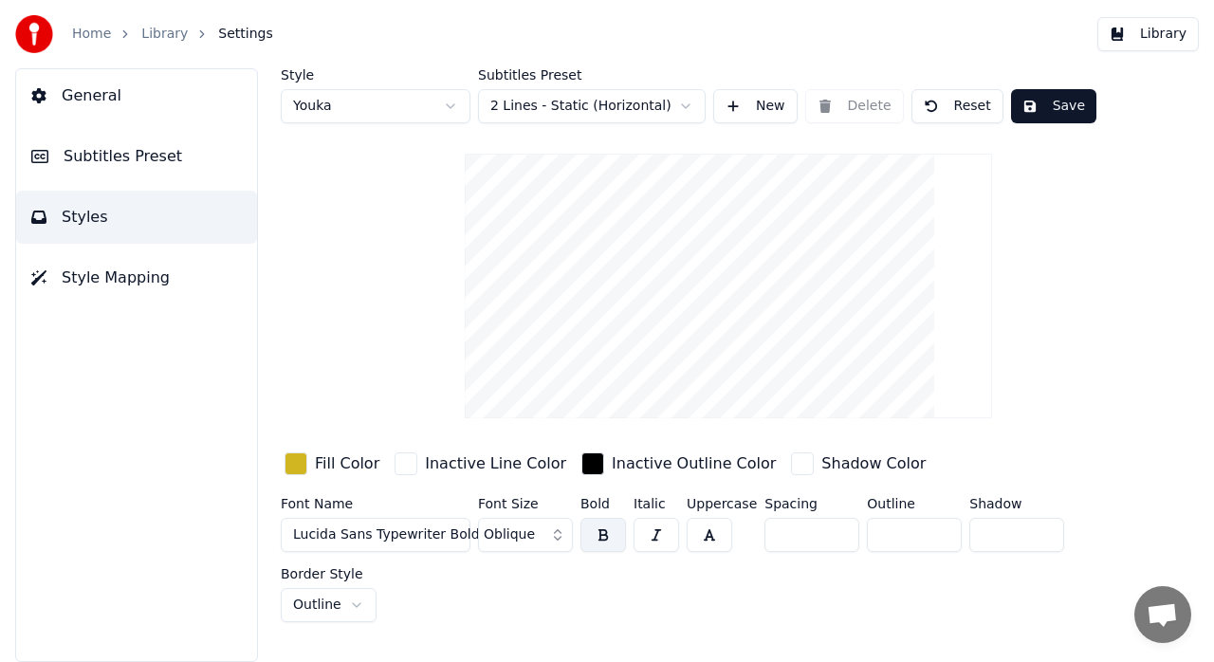
click at [364, 537] on span "Lucida Sans Typewriter Bold Oblique" at bounding box center [414, 534] width 242 height 19
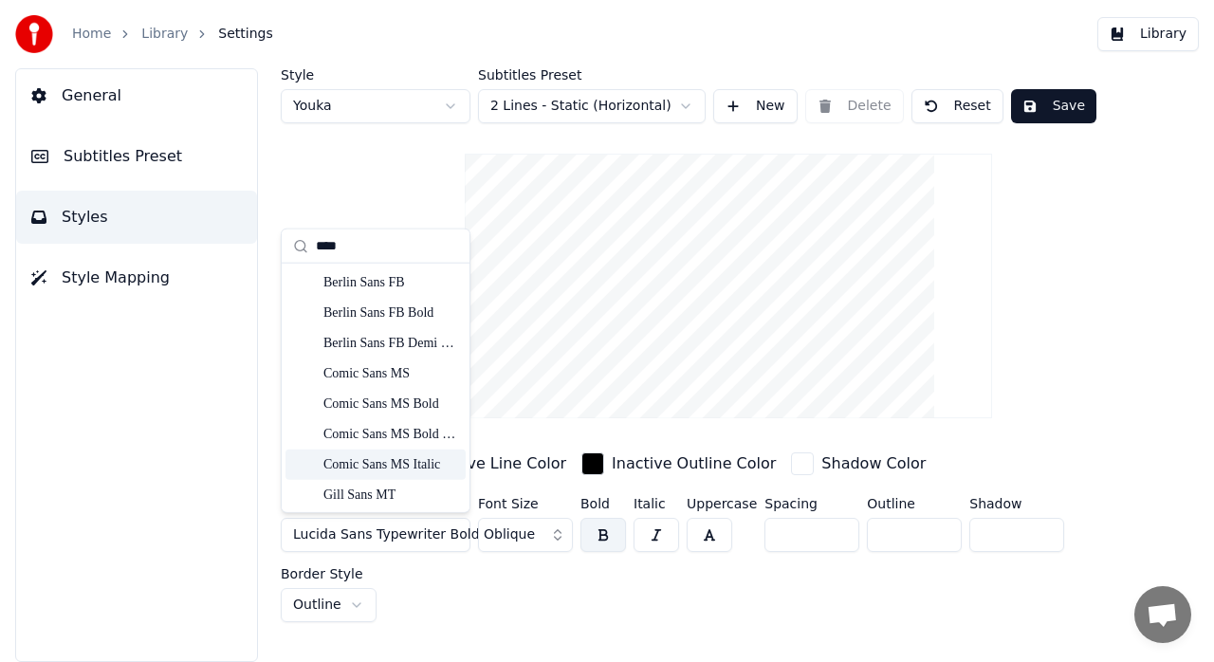
type input "****"
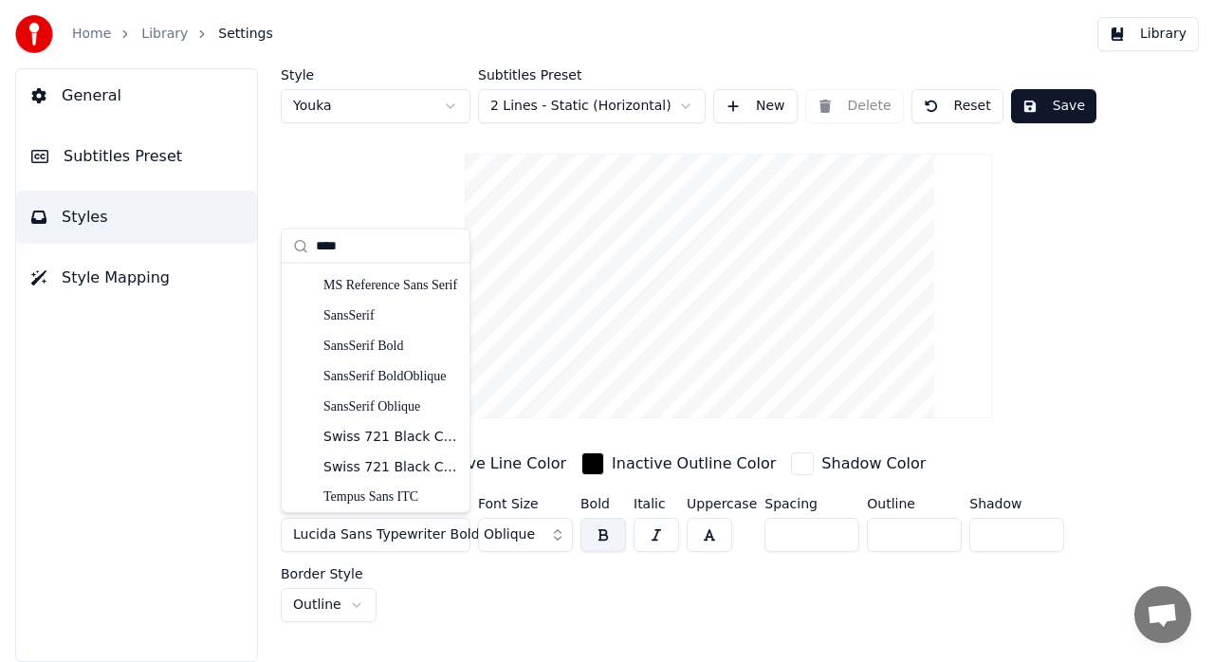
scroll to position [789, 0]
click at [396, 343] on div "SansSerif Bold" at bounding box center [390, 342] width 135 height 19
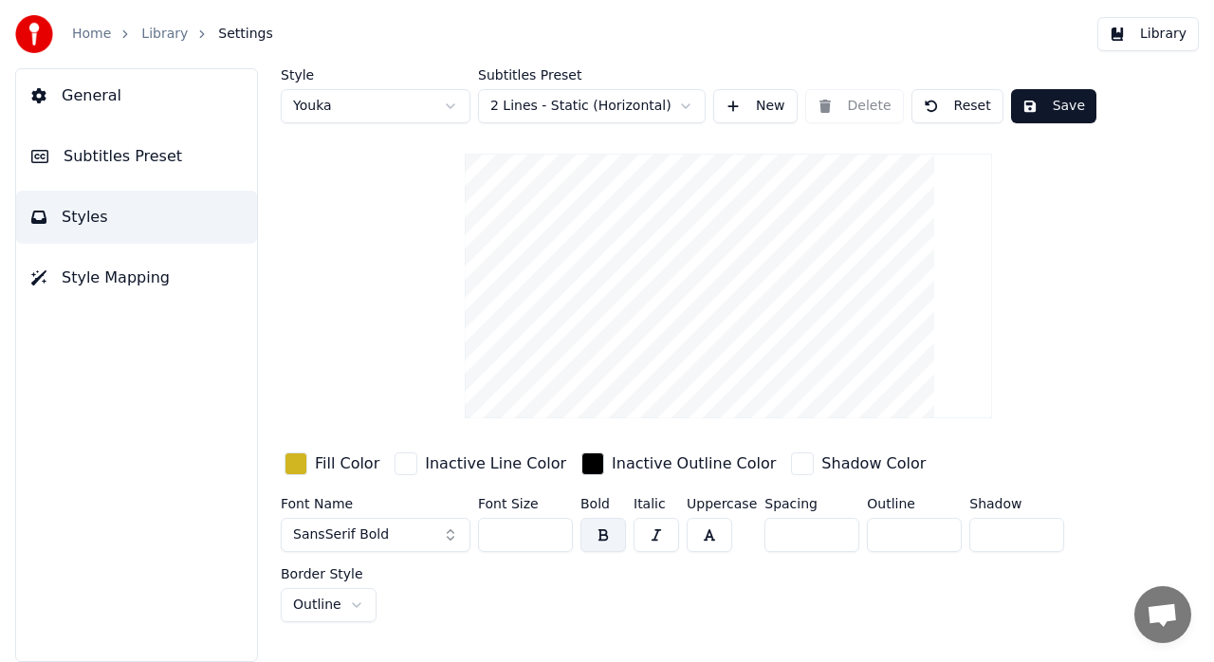
click at [390, 527] on button "SansSerif Bold" at bounding box center [376, 535] width 190 height 34
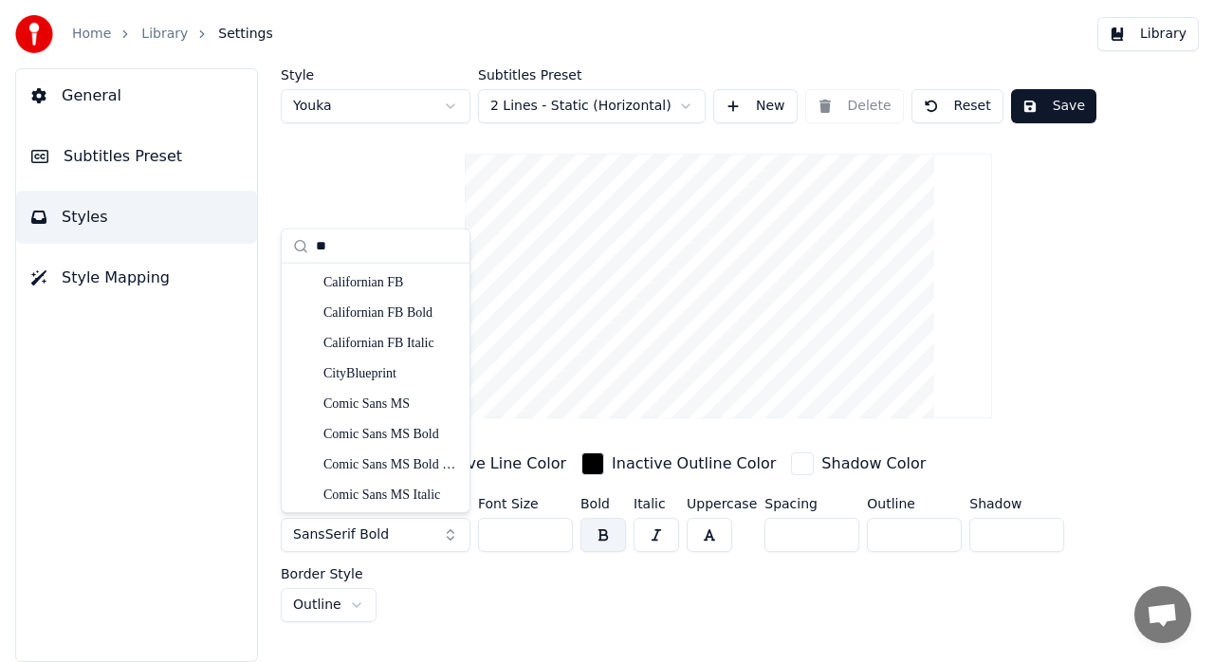
type input "*"
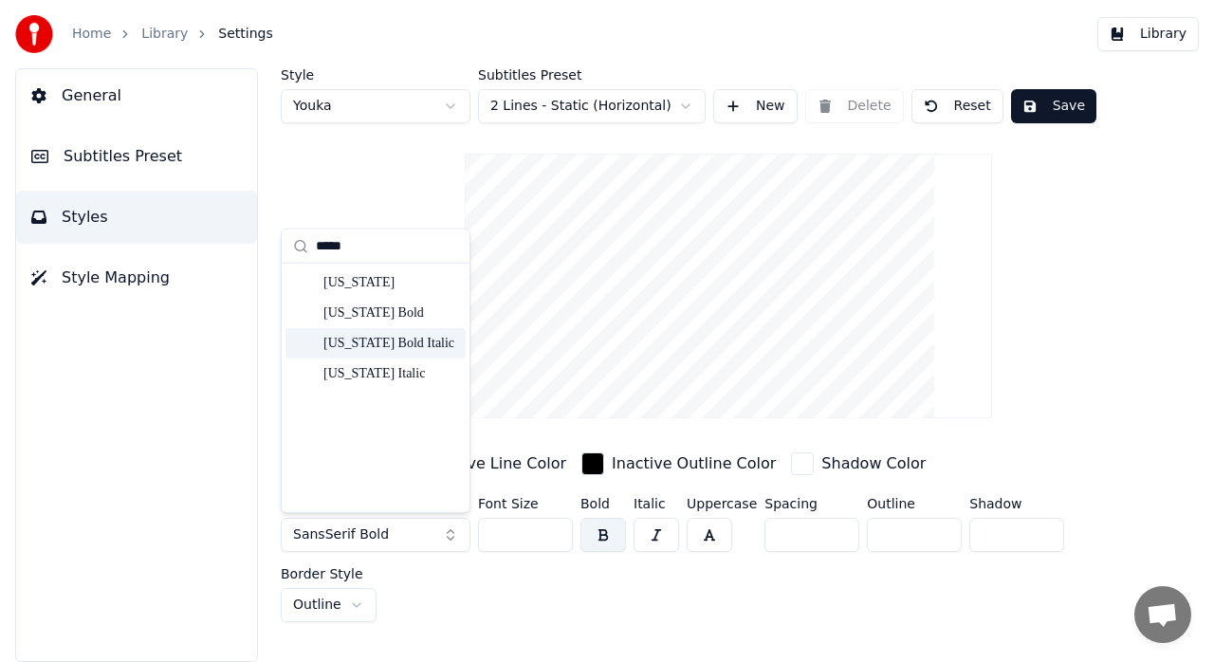
type input "*****"
click at [385, 349] on div "Georgia Bold Italic" at bounding box center [390, 343] width 135 height 19
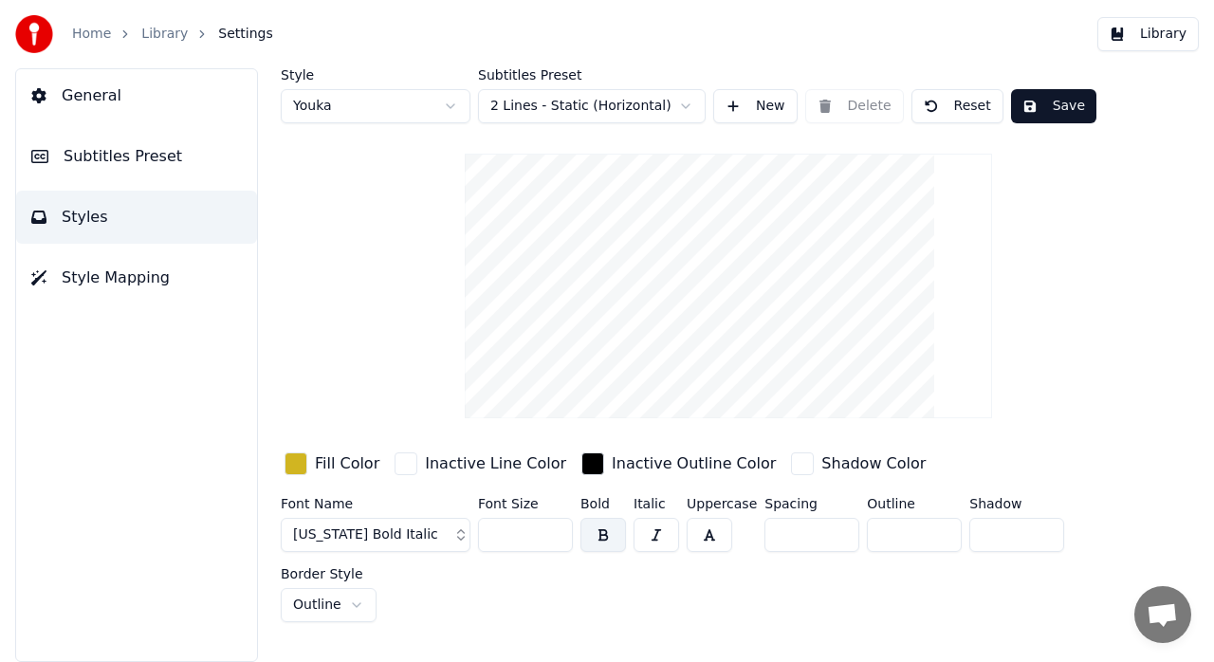
click at [791, 466] on div "button" at bounding box center [802, 463] width 23 height 23
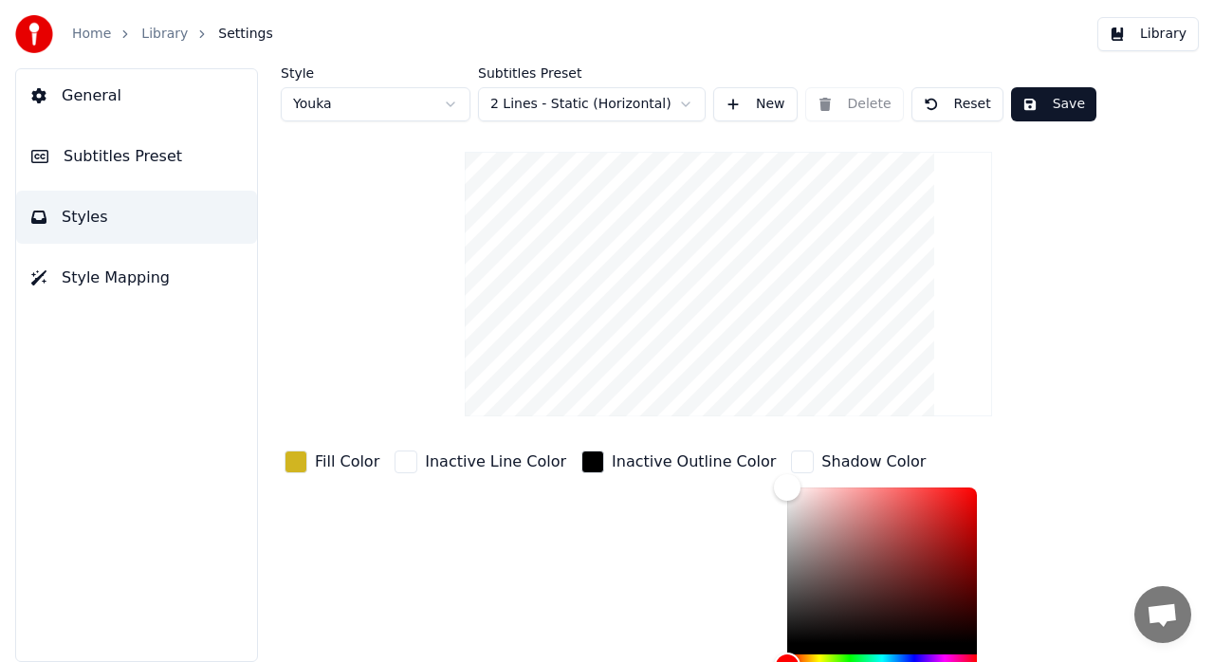
scroll to position [0, 0]
click at [391, 409] on div "Style Youka Subtitles Preset 2 Lines - Static (Horizontal) New Delete Reset Sav…" at bounding box center [728, 472] width 895 height 808
click at [305, 468] on div "button" at bounding box center [295, 463] width 23 height 23
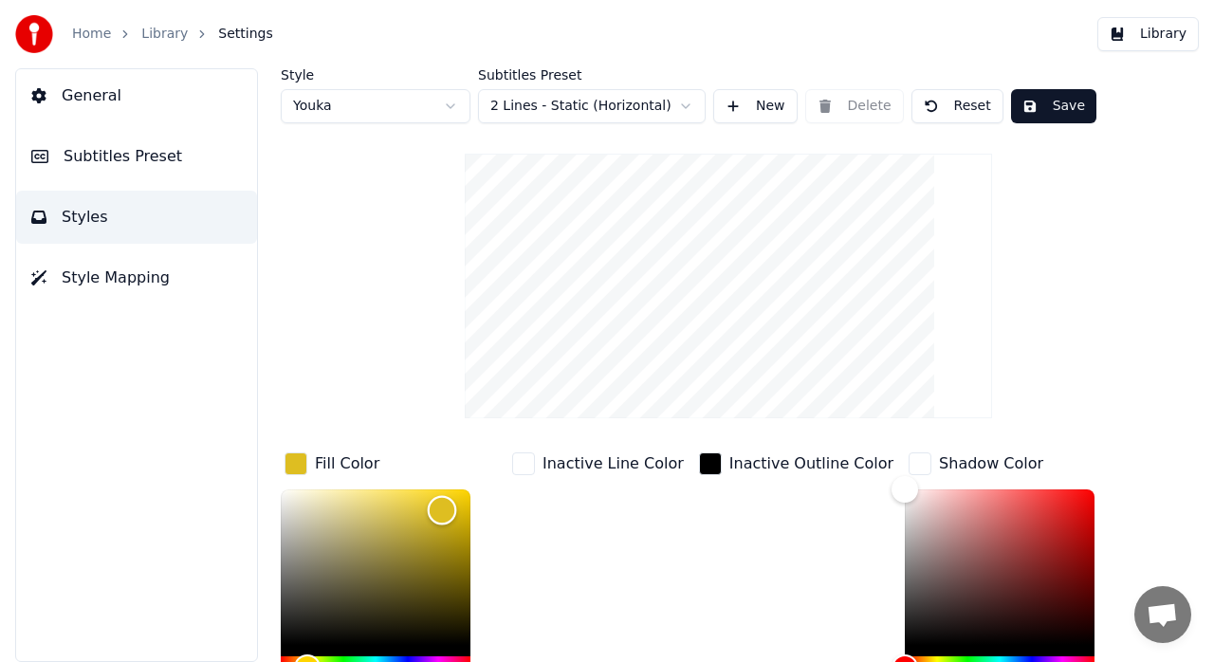
drag, startPoint x: 437, startPoint y: 520, endPoint x: 442, endPoint y: 508, distance: 12.3
click at [442, 508] on div "Color" at bounding box center [442, 509] width 29 height 29
type input "*******"
drag, startPoint x: 443, startPoint y: 508, endPoint x: 448, endPoint y: 500, distance: 9.8
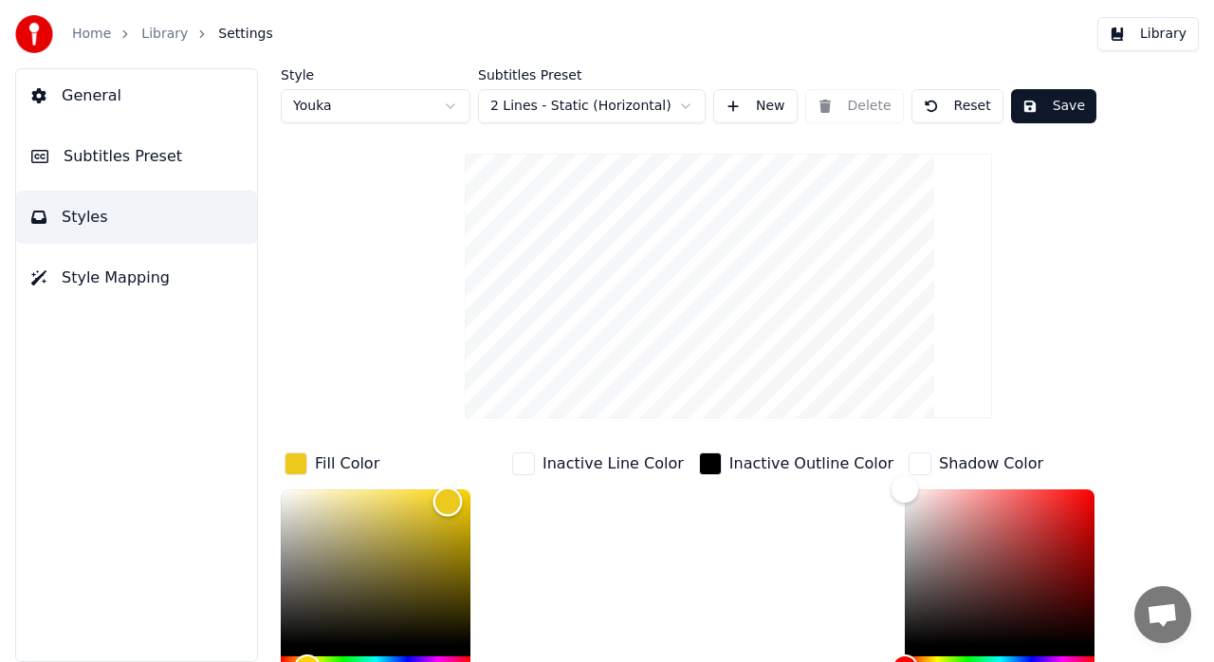
click at [448, 500] on div "Color" at bounding box center [447, 500] width 29 height 29
click at [535, 532] on div "Inactive Line Color" at bounding box center [597, 591] width 179 height 287
click at [679, 108] on html "Home Library Settings Library General Subtitles Preset Styles Style Mapping Sty…" at bounding box center [607, 331] width 1214 height 662
click at [1078, 326] on div "Style Youka Subtitles Preset 2 Lines - Dynamic (Horizontal) New Delete Reset Sa…" at bounding box center [728, 472] width 895 height 808
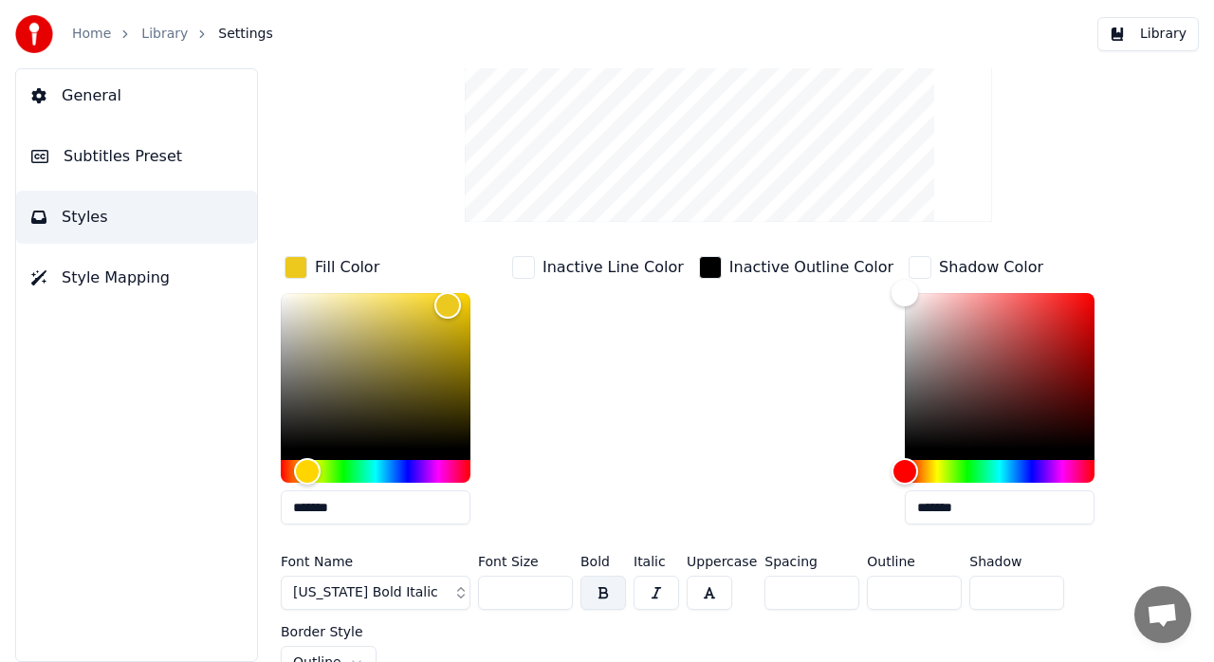
scroll to position [212, 0]
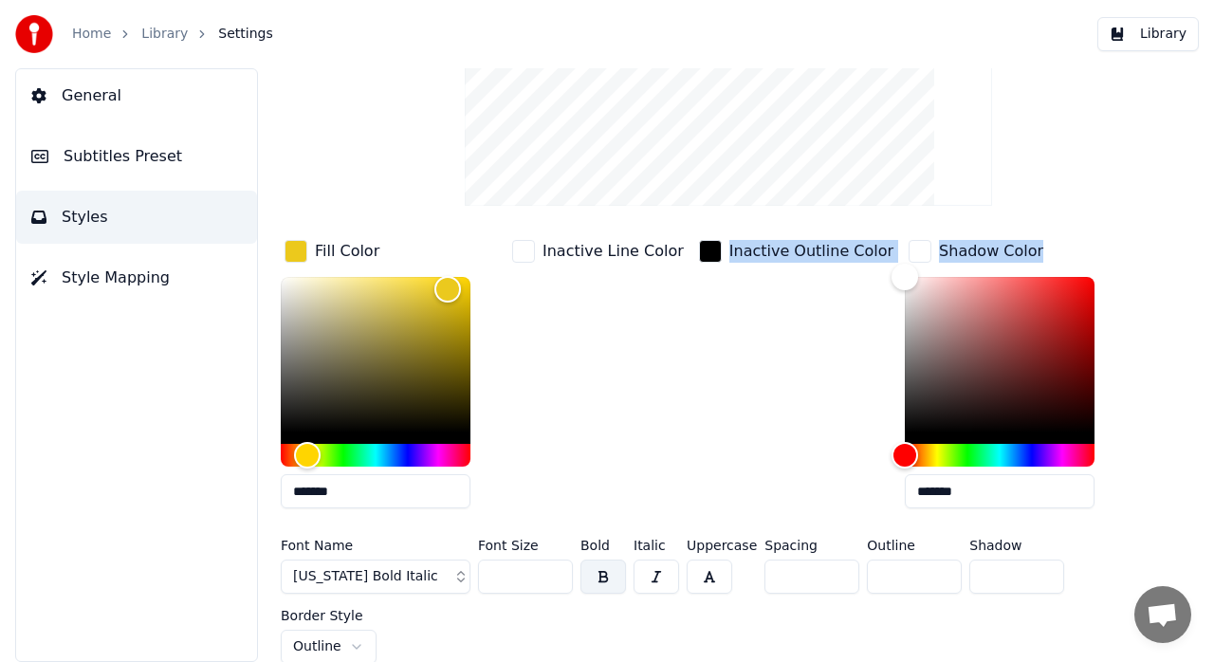
drag, startPoint x: 626, startPoint y: 364, endPoint x: 1213, endPoint y: 293, distance: 591.2
click at [1213, 293] on div "Style Youka Subtitles Preset 2 Lines - Dynamic (Horizontal) New Delete Reset Sa…" at bounding box center [728, 365] width 971 height 594
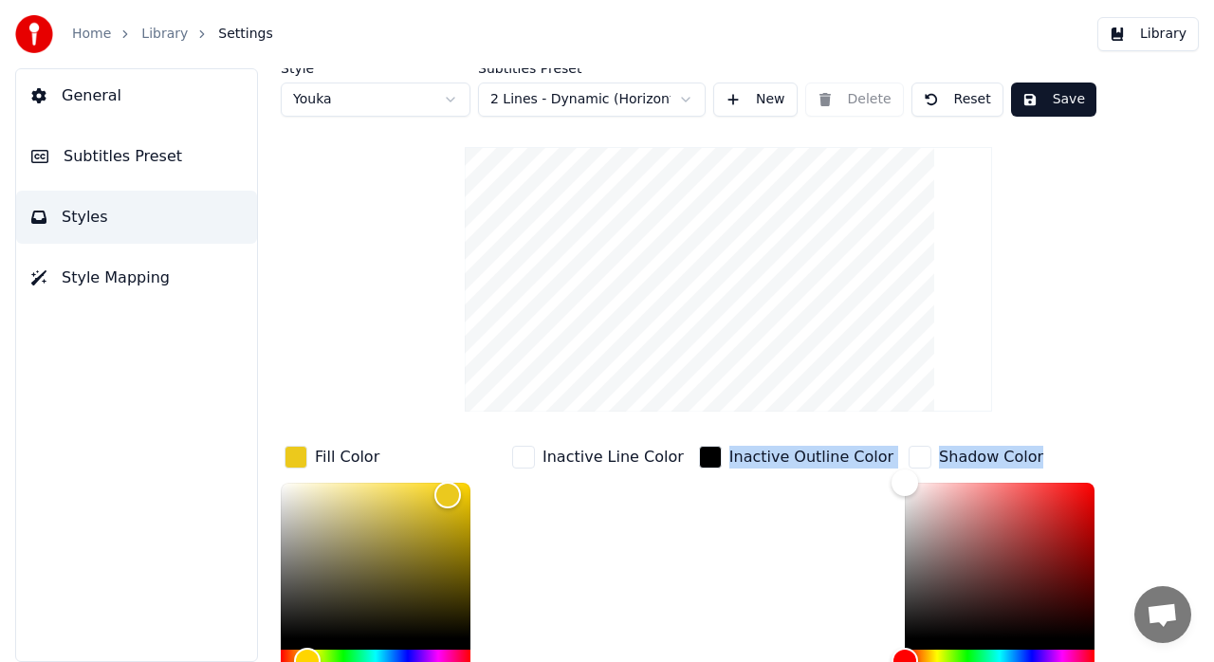
scroll to position [0, 0]
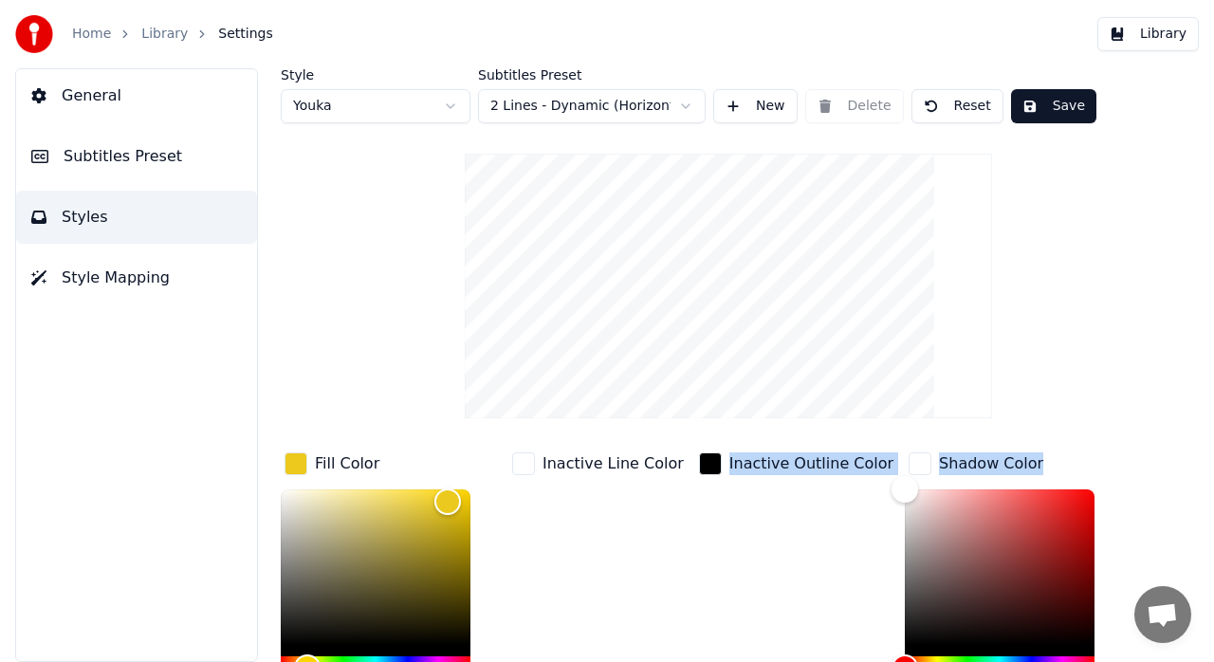
click at [1064, 110] on button "Save" at bounding box center [1053, 106] width 85 height 34
click at [82, 288] on button "Style Mapping" at bounding box center [136, 277] width 241 height 53
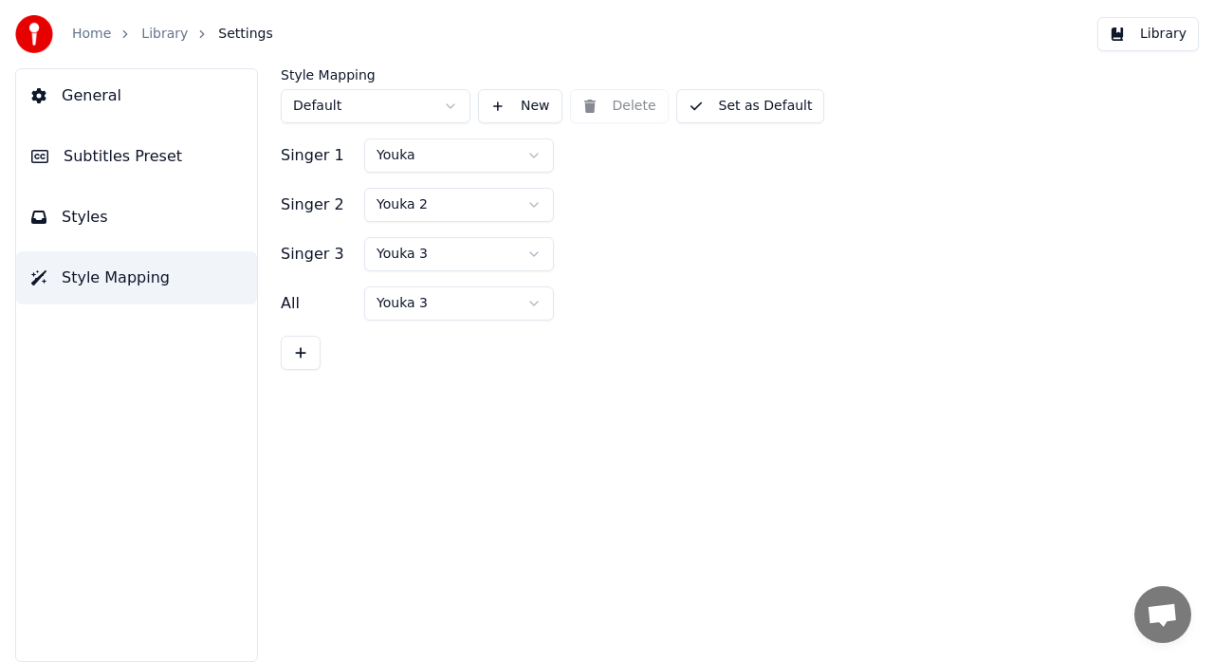
click at [83, 150] on span "Subtitles Preset" at bounding box center [123, 156] width 119 height 23
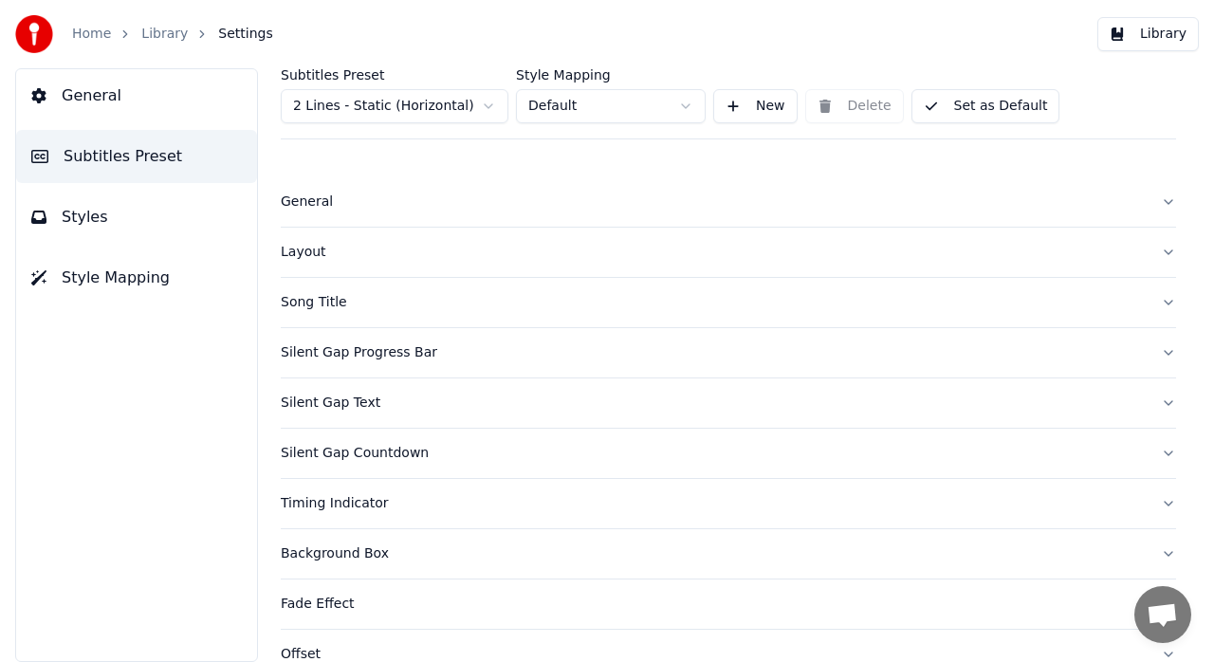
click at [1155, 299] on button "Song Title" at bounding box center [728, 302] width 895 height 49
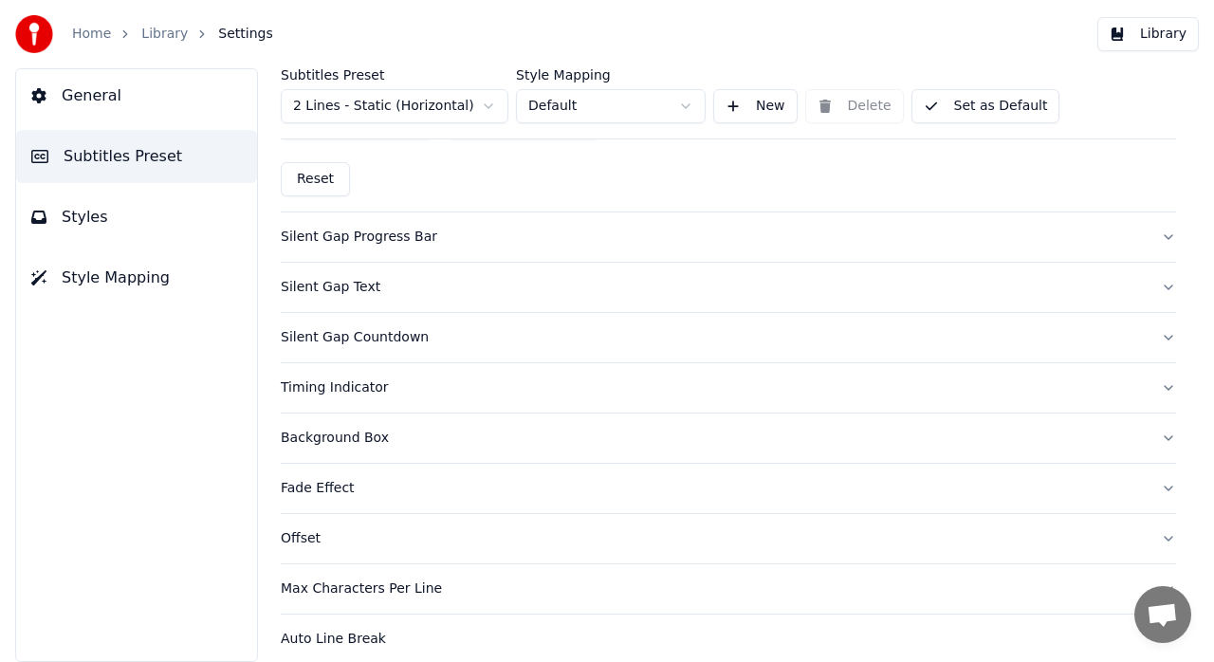
scroll to position [1162, 0]
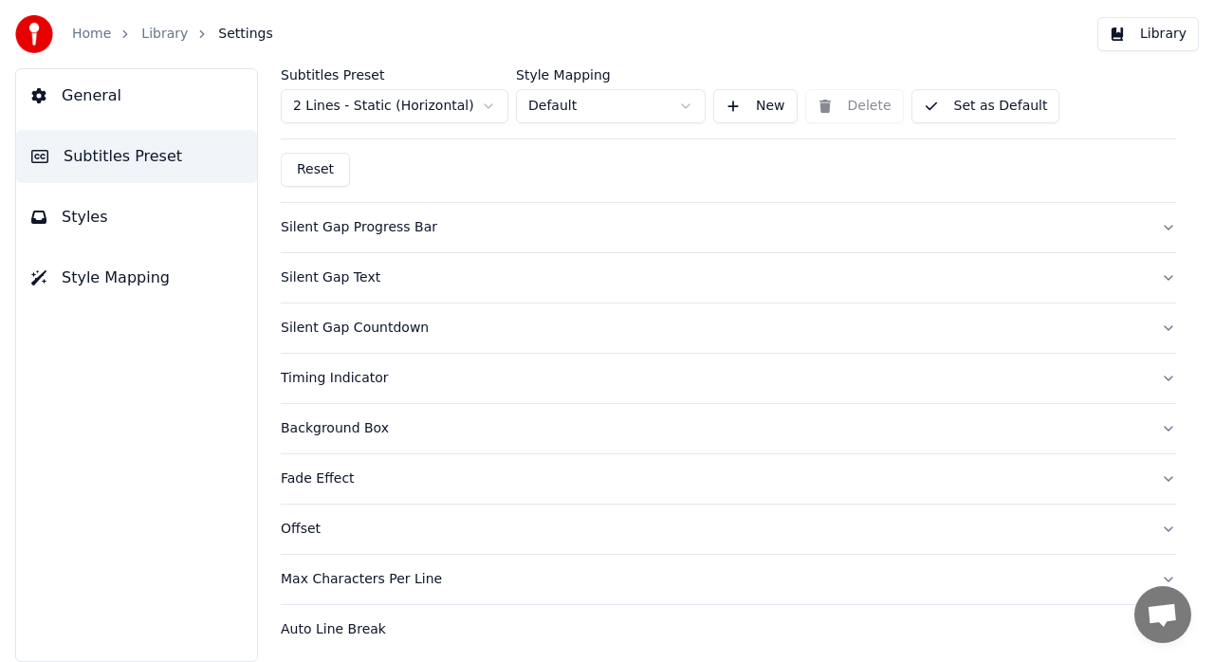
click at [1155, 465] on button "Fade Effect" at bounding box center [728, 478] width 895 height 49
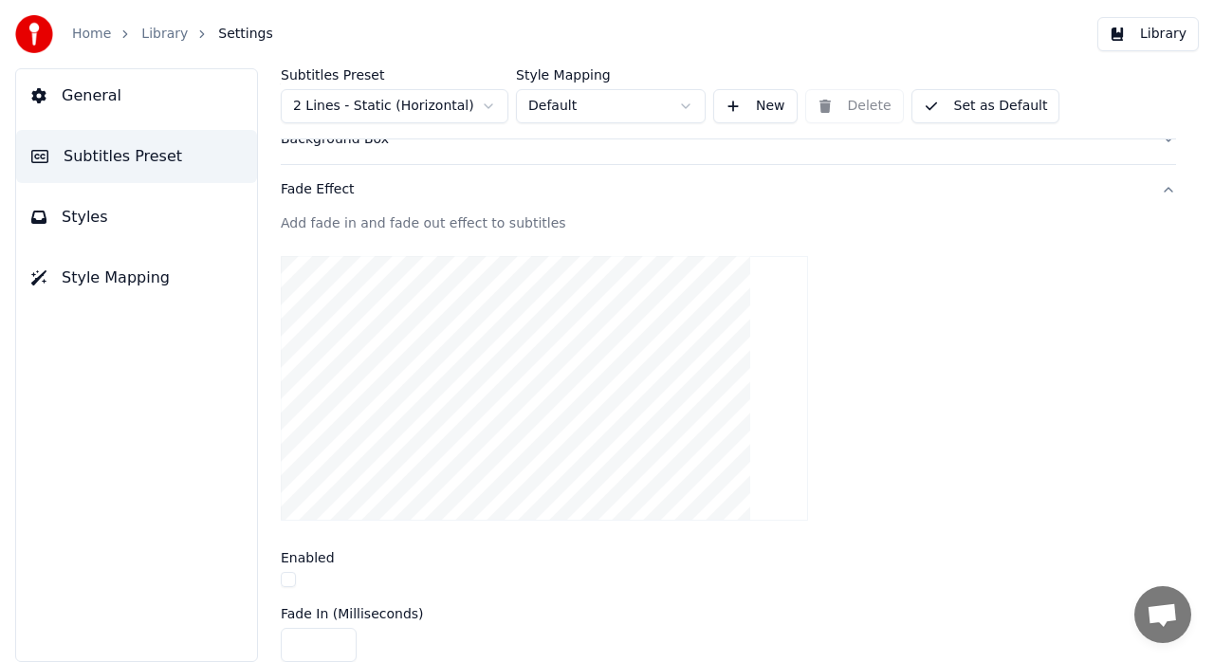
scroll to position [417, 0]
click at [288, 576] on button "button" at bounding box center [288, 576] width 15 height 15
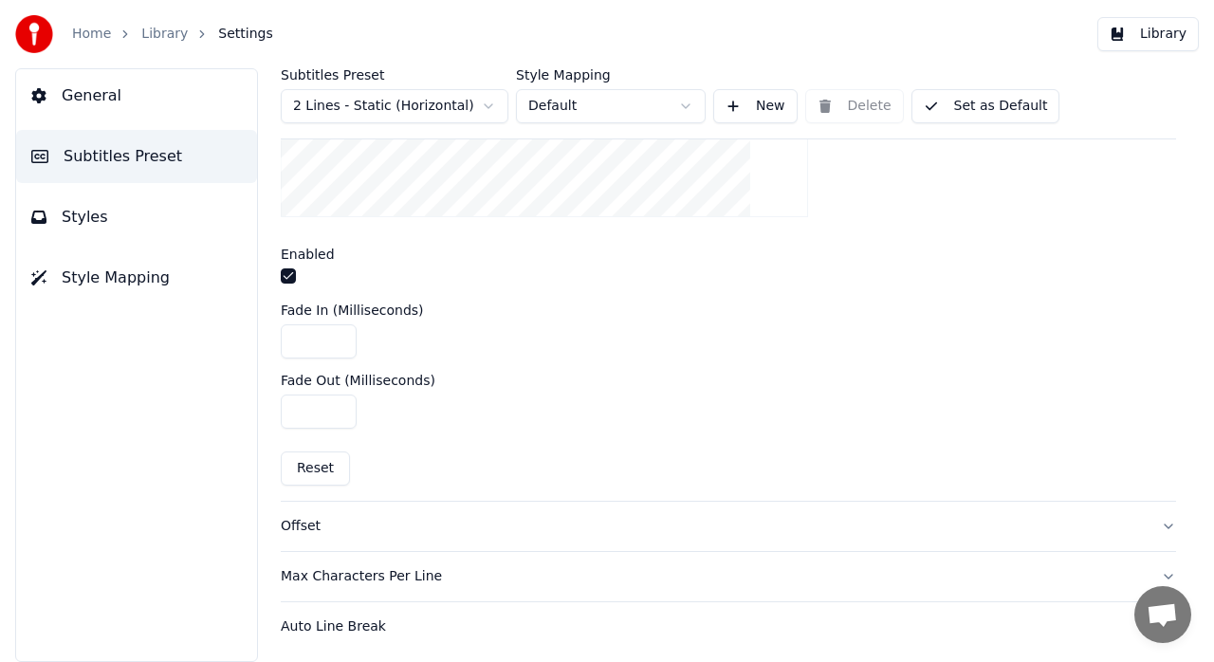
scroll to position [691, 0]
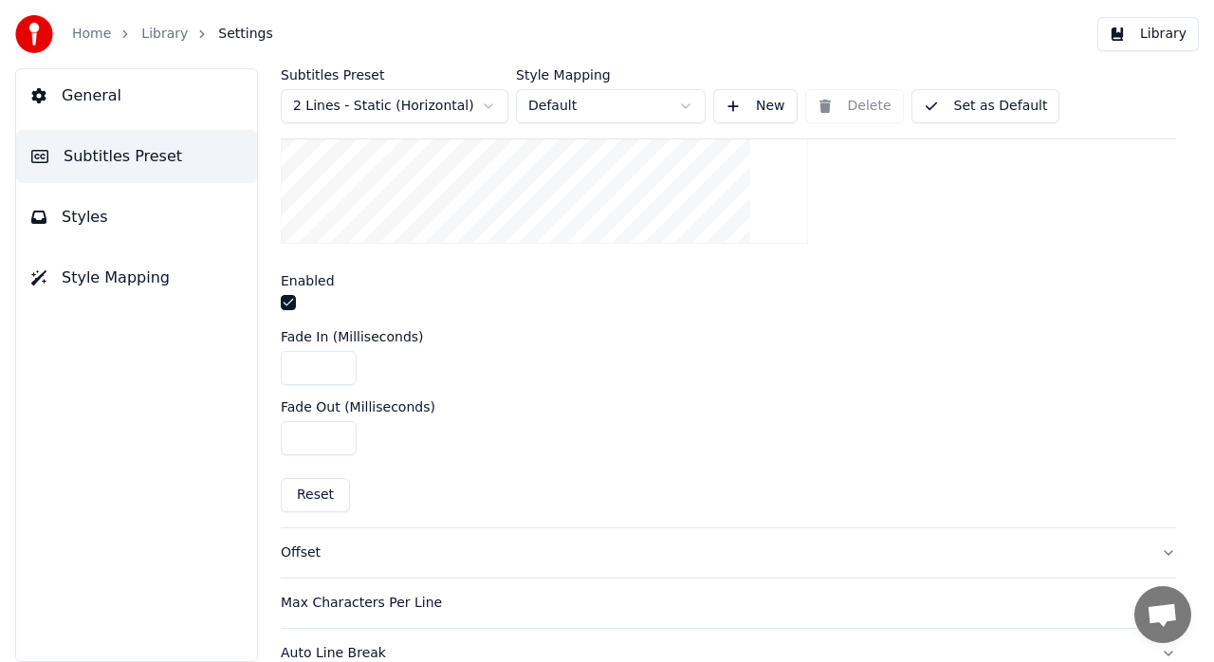
click at [284, 303] on button "button" at bounding box center [288, 302] width 15 height 15
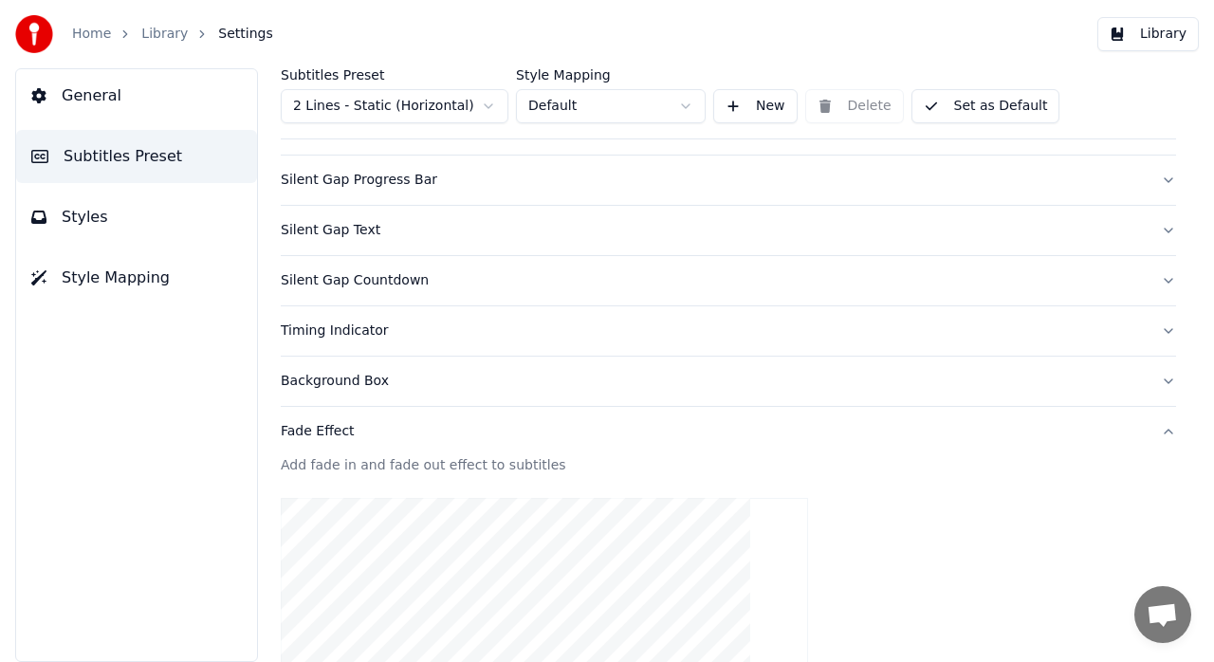
click at [1149, 432] on button "Fade Effect" at bounding box center [728, 431] width 895 height 49
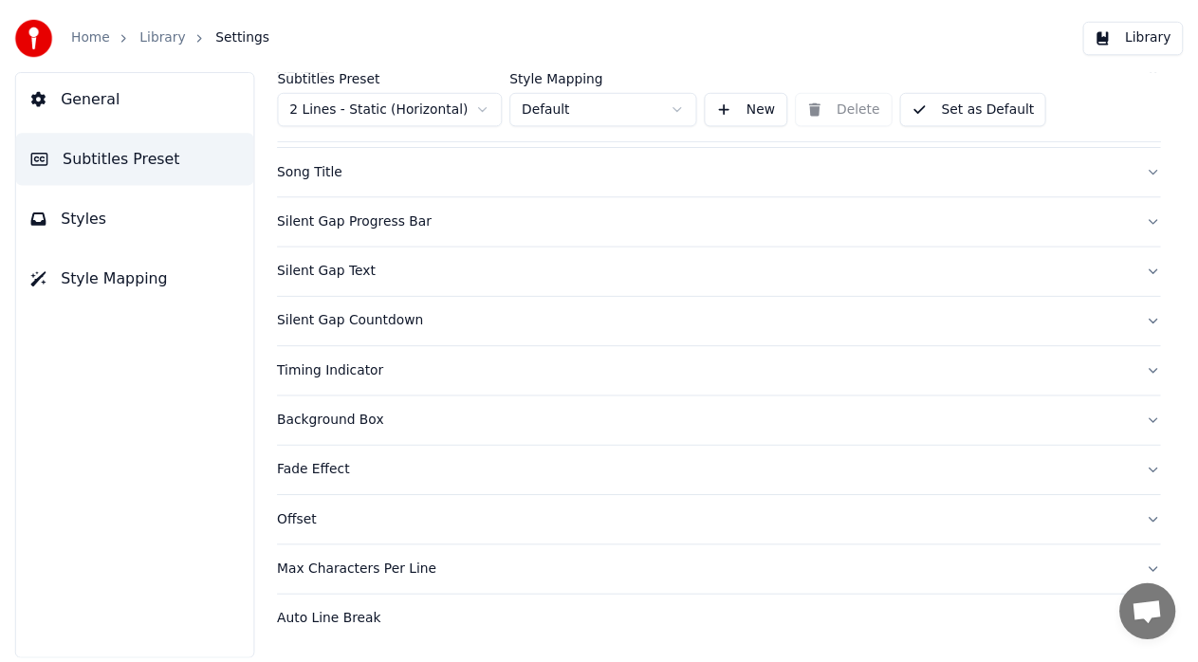
scroll to position [129, 0]
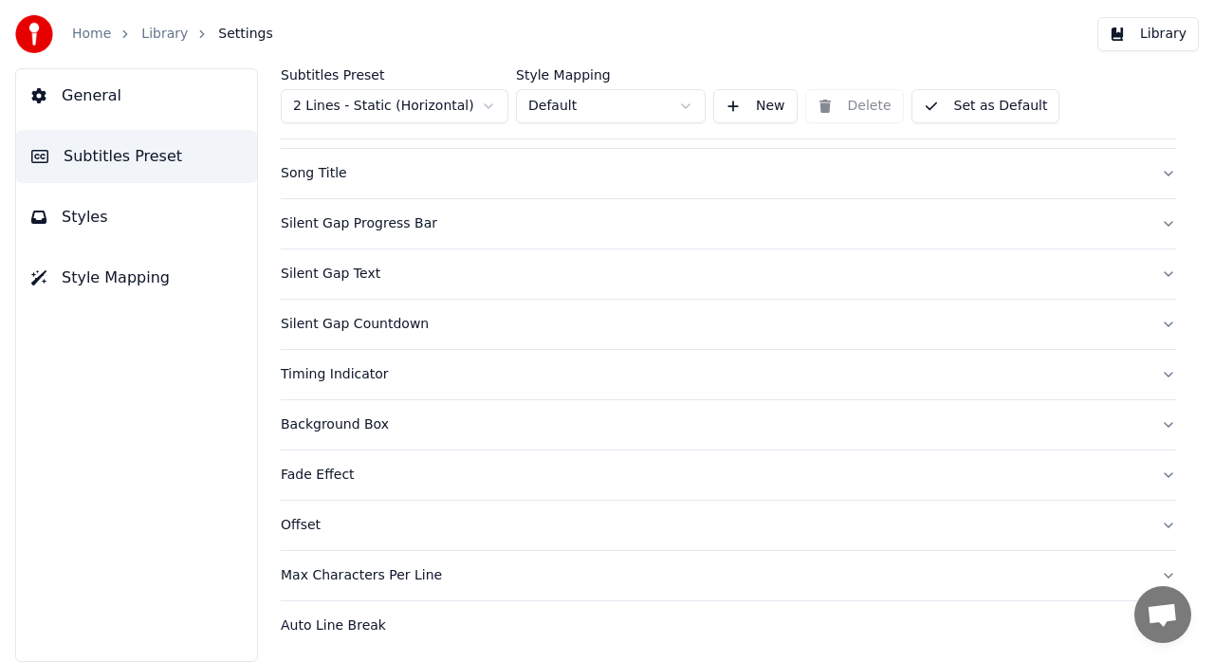
click at [1155, 370] on button "Timing Indicator" at bounding box center [728, 374] width 895 height 49
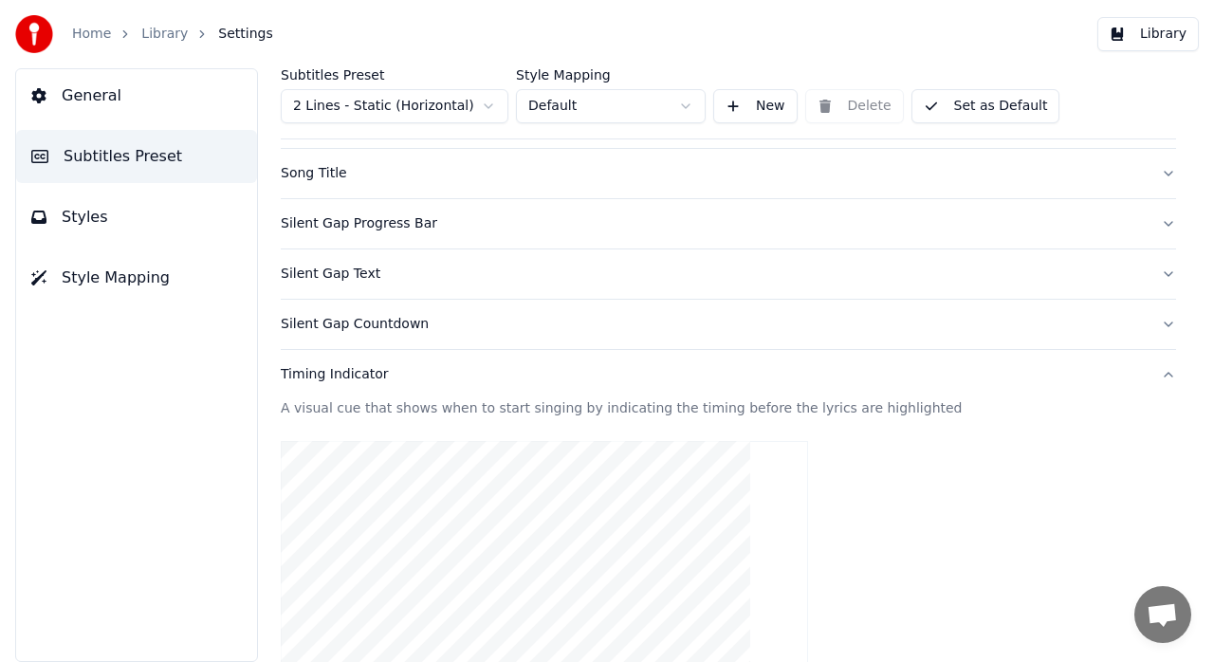
click at [1155, 370] on button "Timing Indicator" at bounding box center [728, 374] width 895 height 49
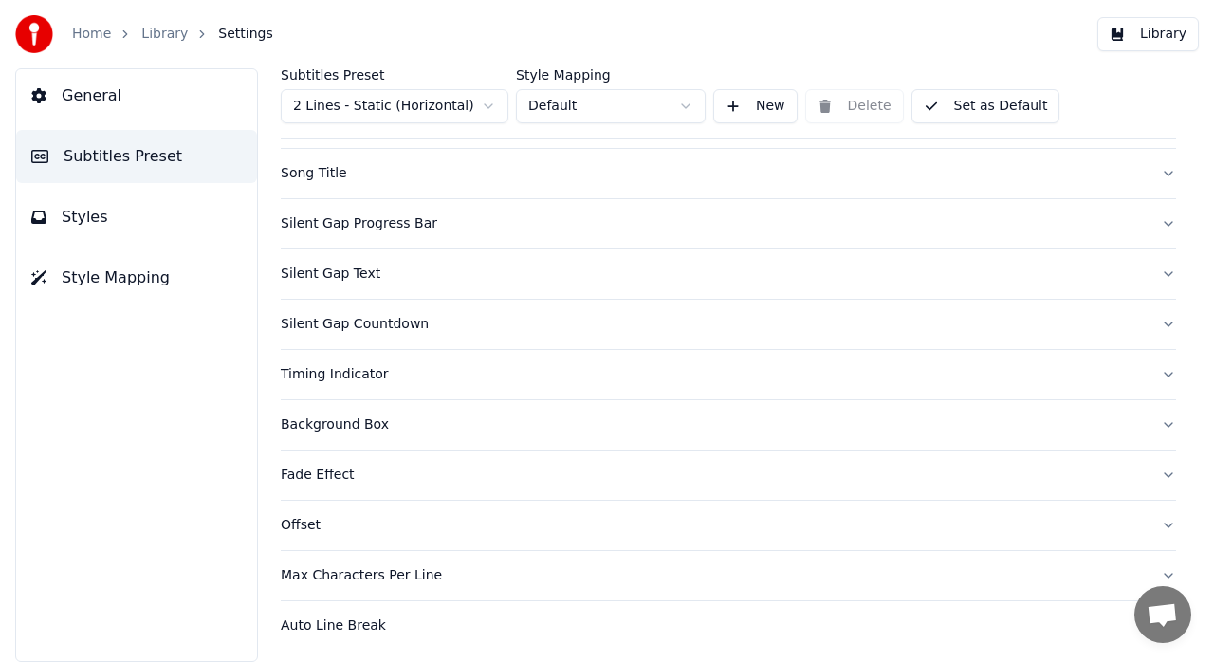
click at [867, 15] on div "Home Library Settings Library" at bounding box center [607, 34] width 1214 height 68
click at [164, 38] on link "Library" at bounding box center [164, 34] width 46 height 19
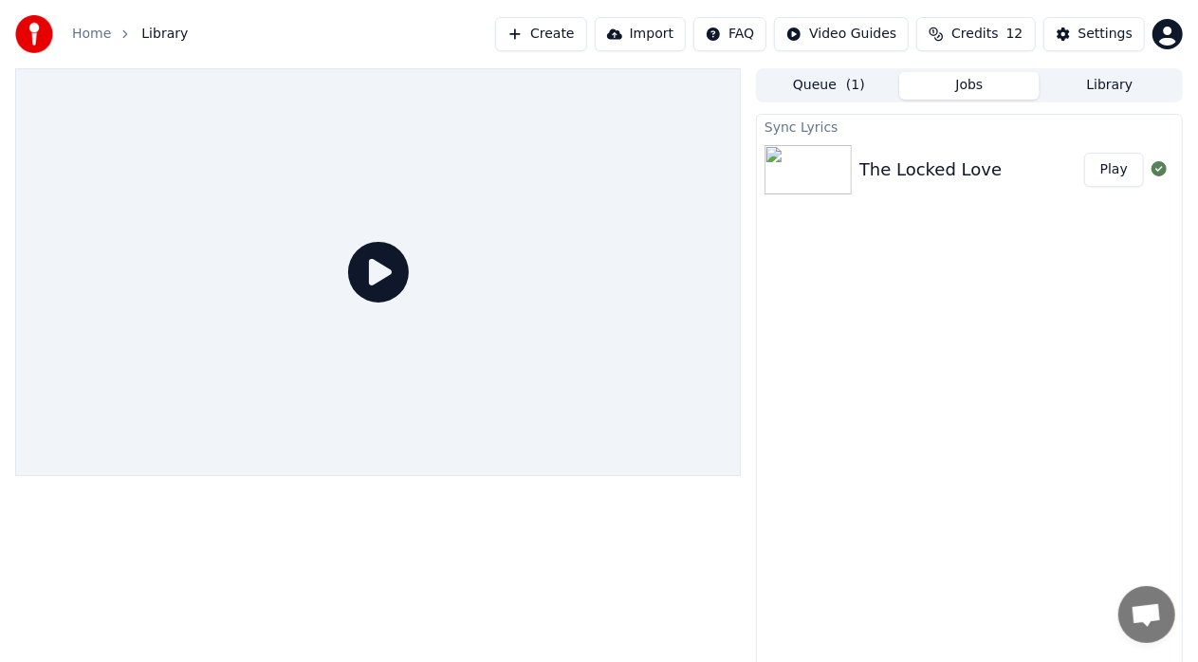
click at [1106, 174] on button "Play" at bounding box center [1114, 170] width 60 height 34
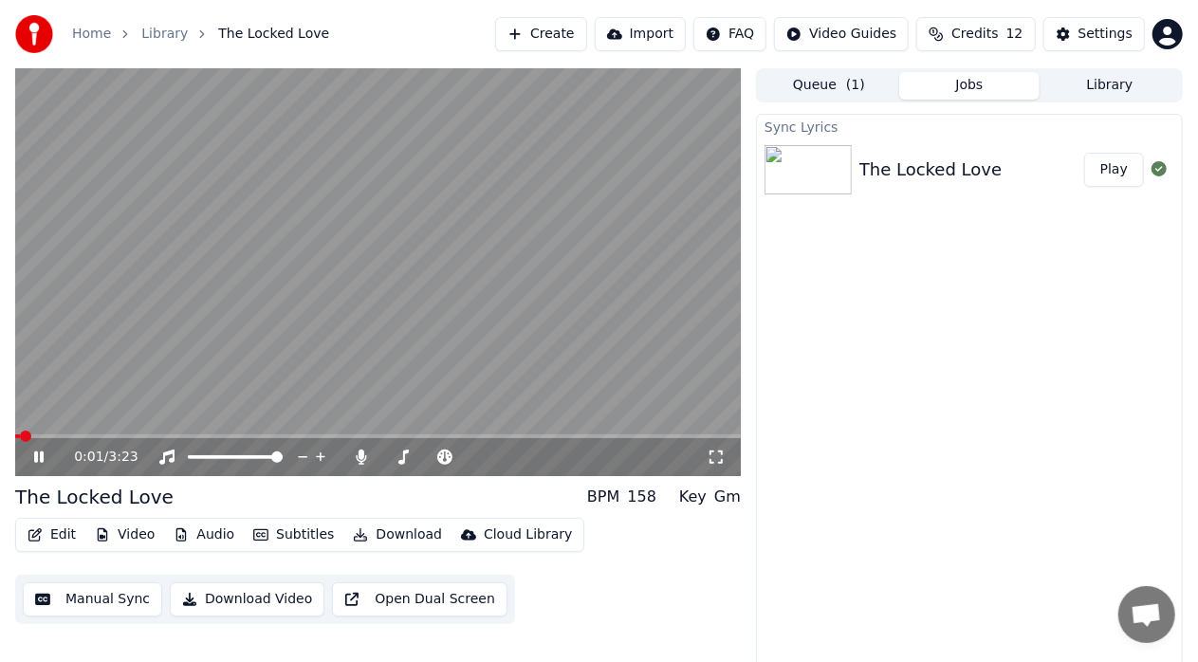
click at [717, 461] on icon at bounding box center [715, 456] width 19 height 15
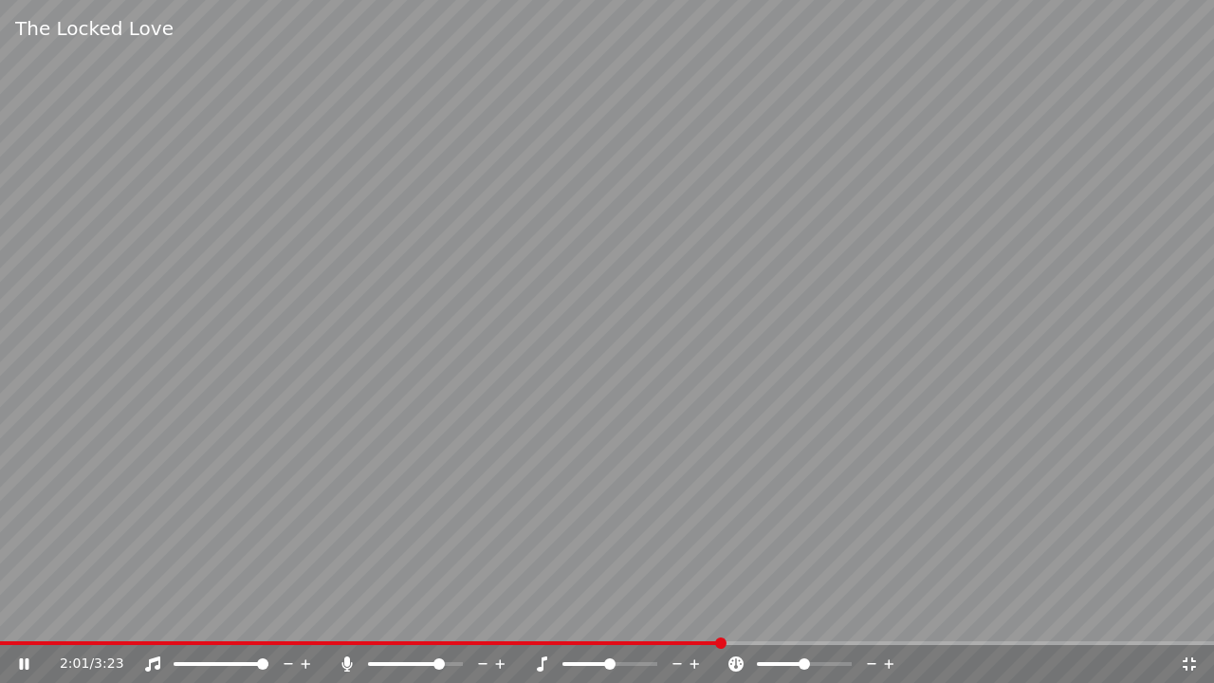
click at [1191, 658] on icon at bounding box center [1188, 663] width 13 height 13
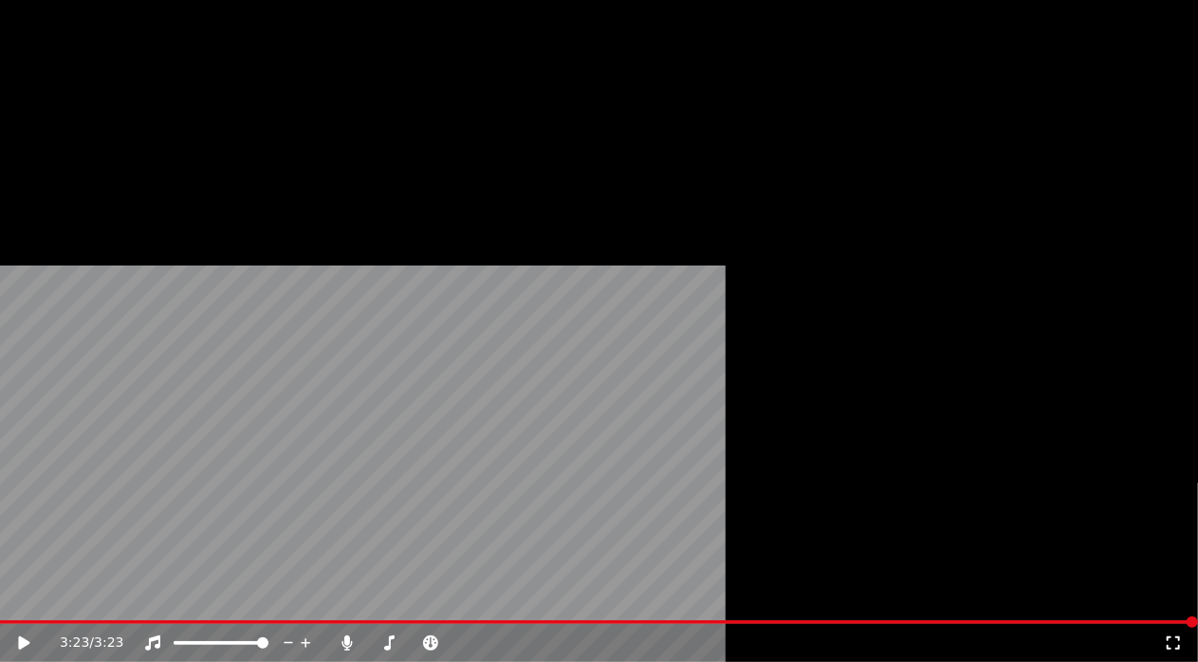
click at [389, 140] on button "Download" at bounding box center [397, 127] width 104 height 27
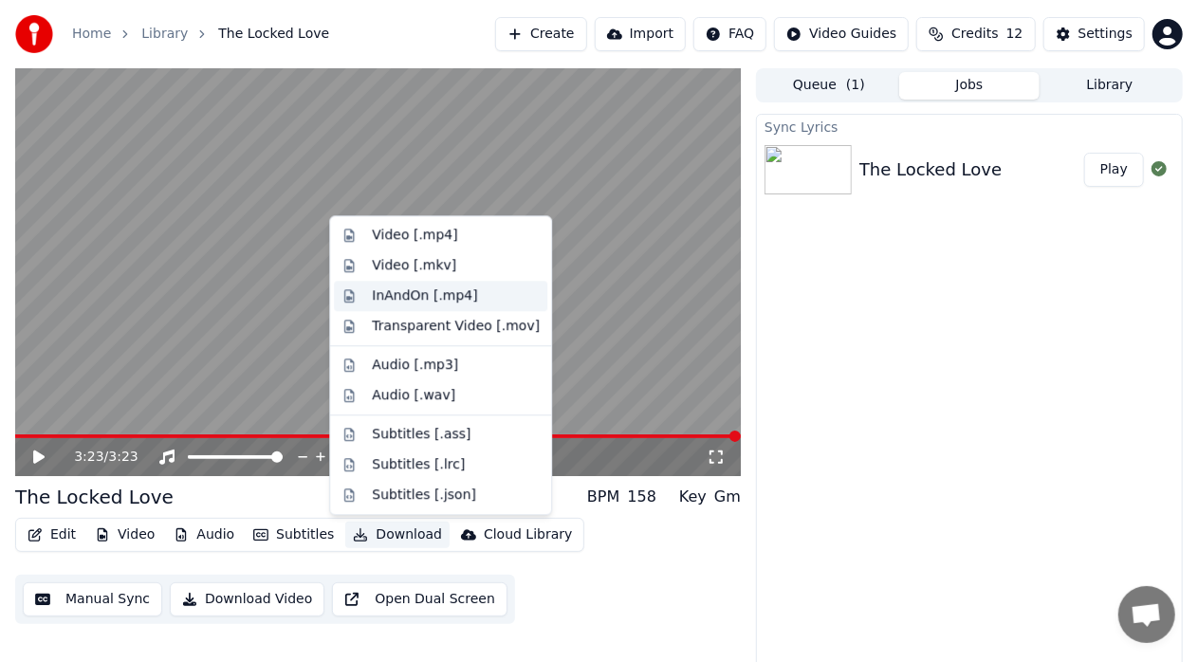
click at [387, 298] on div "InAndOn [.mp4]" at bounding box center [425, 295] width 106 height 19
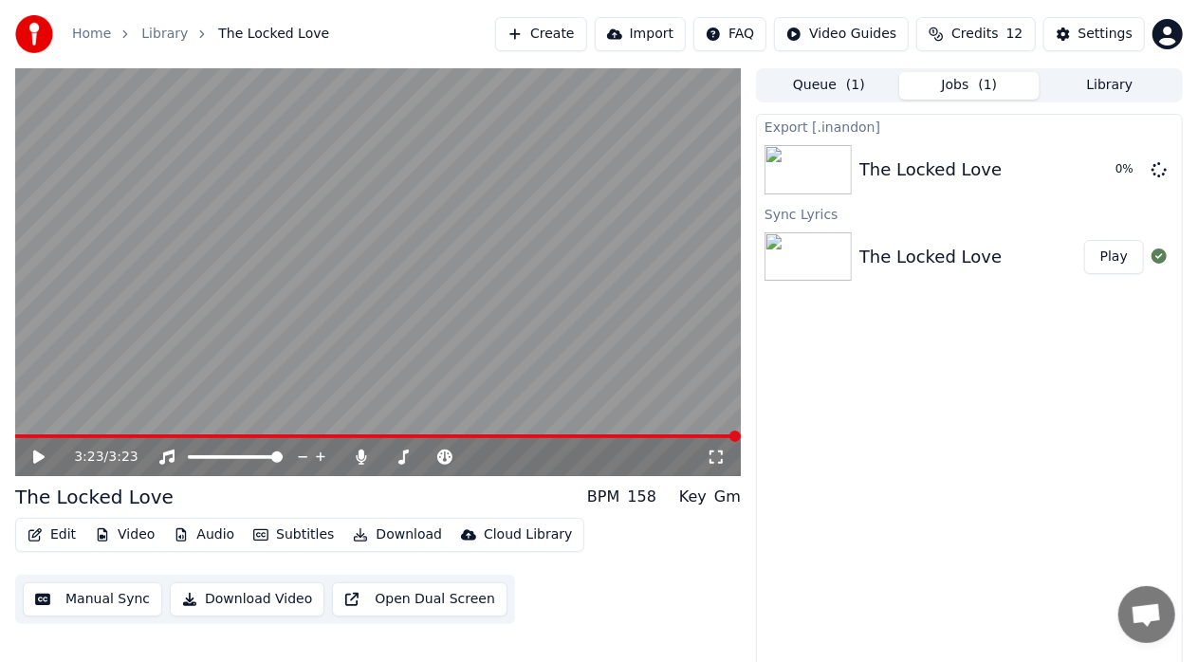
click at [1051, 358] on div "Export [.inandon] The Locked Love 0 % Sync Lyrics The Locked Love Play" at bounding box center [969, 395] width 427 height 562
